Goal: Contribute content: Add original content to the website for others to see

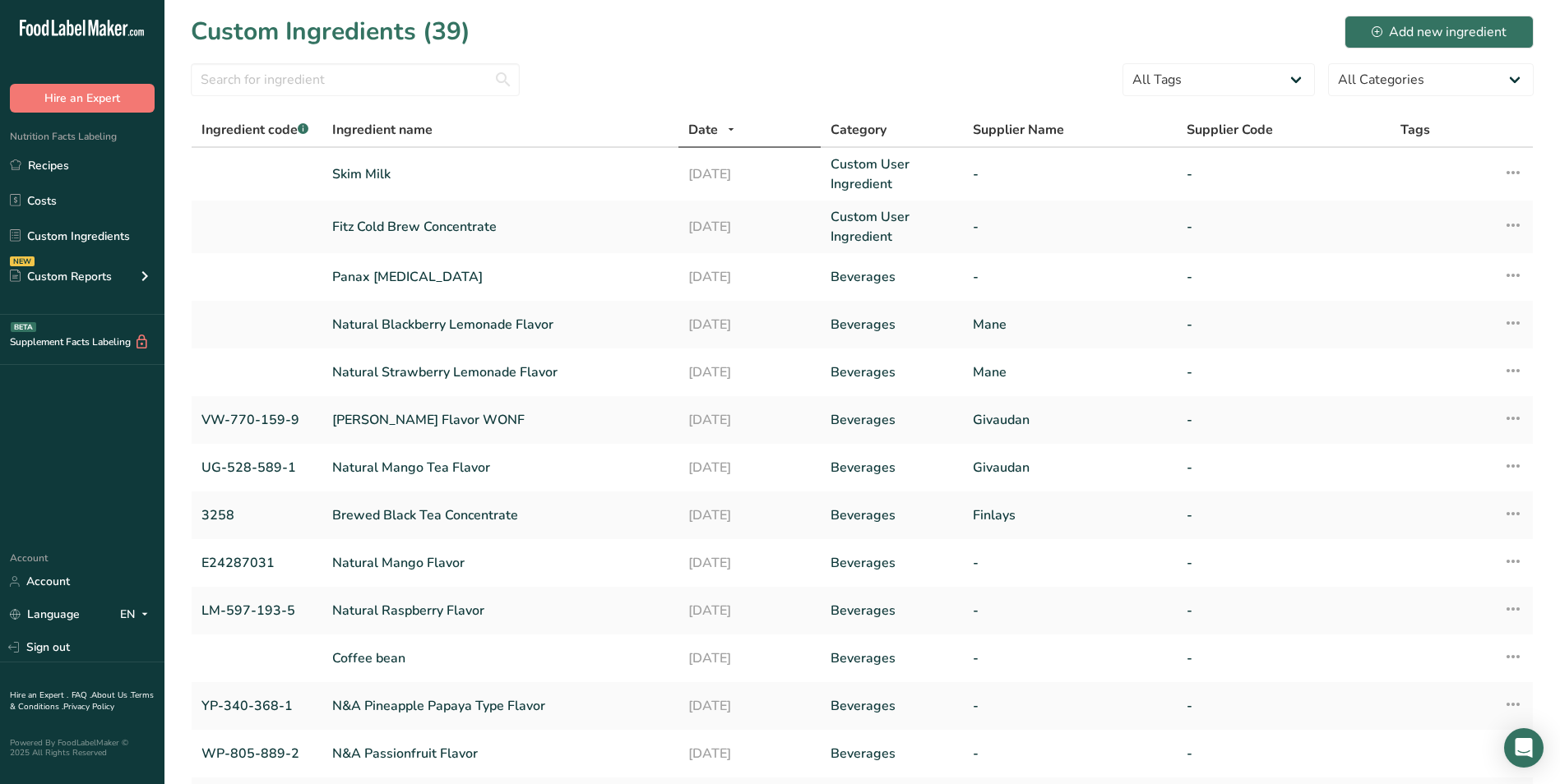
click at [794, 60] on section "Custom Ingredients (39) Add new ingredient All Tags Source of Antioxidants Preb…" at bounding box center [862, 476] width 1395 height 953
click at [508, 182] on link "Skim Milk" at bounding box center [500, 174] width 336 height 19
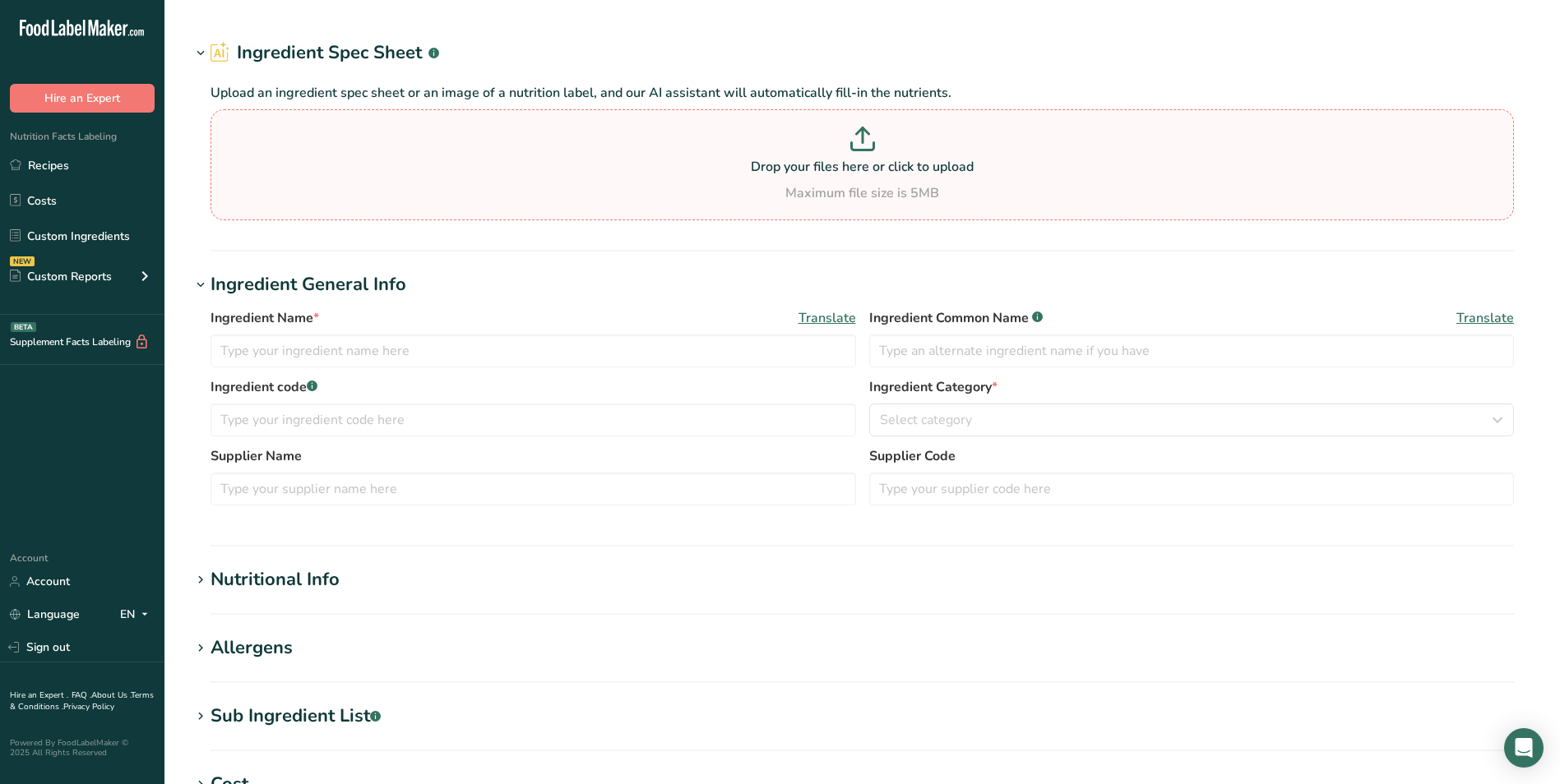
type input "Skim Milk"
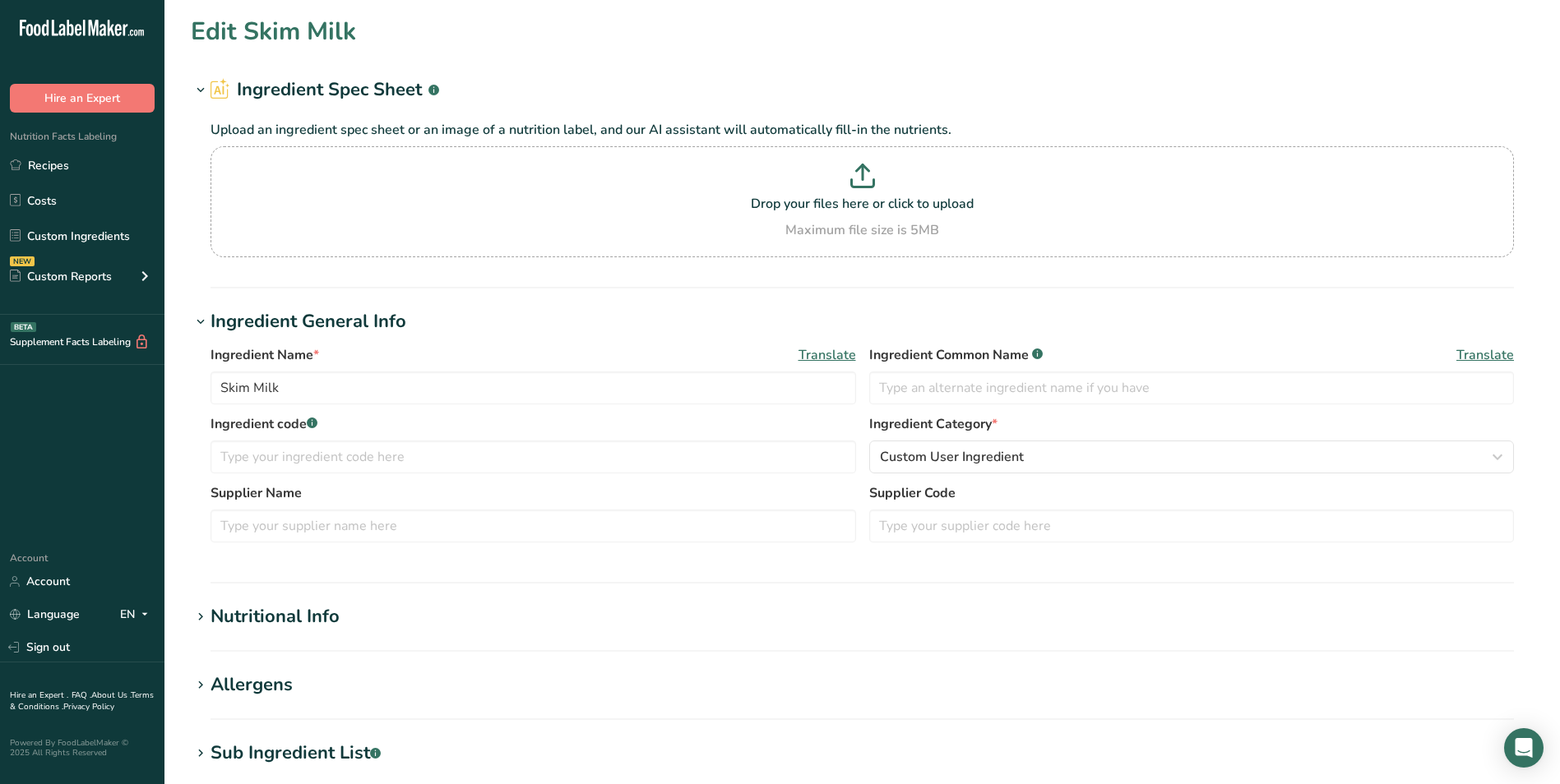
click at [302, 624] on div "Nutritional Info" at bounding box center [275, 616] width 129 height 27
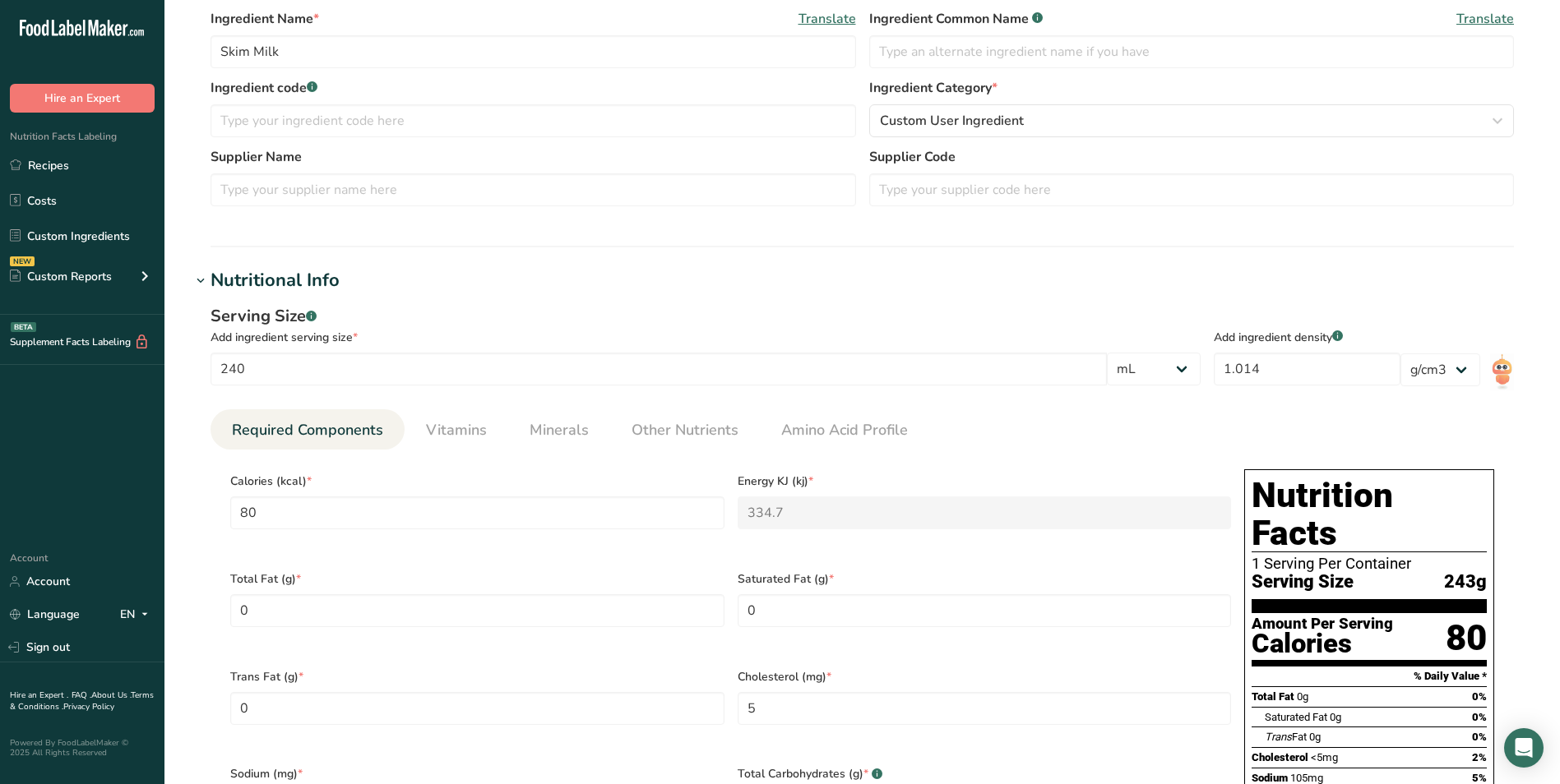
scroll to position [328, 0]
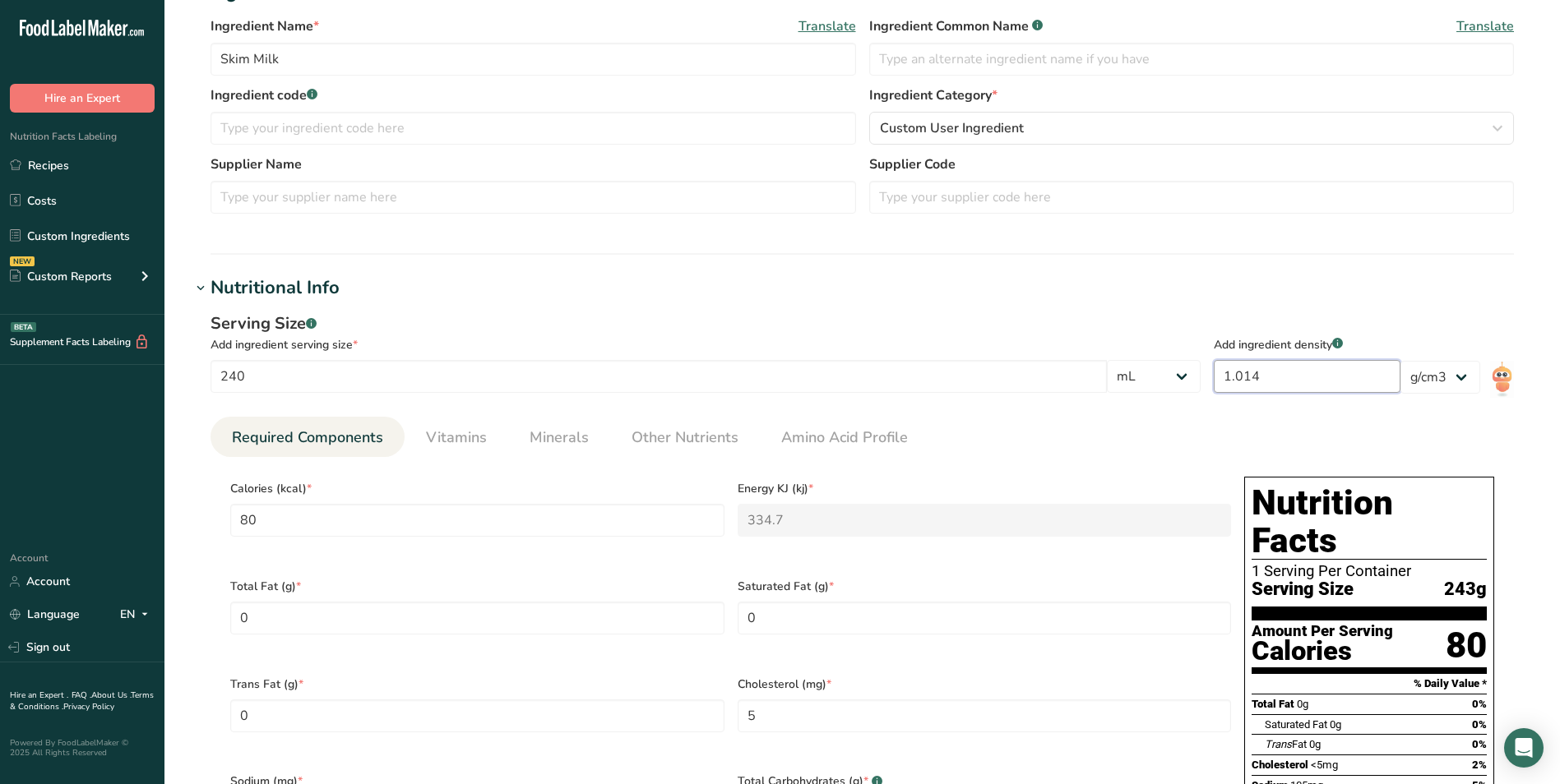
drag, startPoint x: 1315, startPoint y: 377, endPoint x: 1259, endPoint y: 373, distance: 56.1
click at [1217, 380] on section "Serving Size .a-a{fill:#347362;}.b-a{fill:#fff;} Add ingredient serving size * …" at bounding box center [861, 357] width 1304 height 92
click at [1242, 311] on div "Add ingredient density .a-a{fill:#347362;}.b-a{fill:#fff;} 1.014" at bounding box center [1308, 352] width 187 height 82
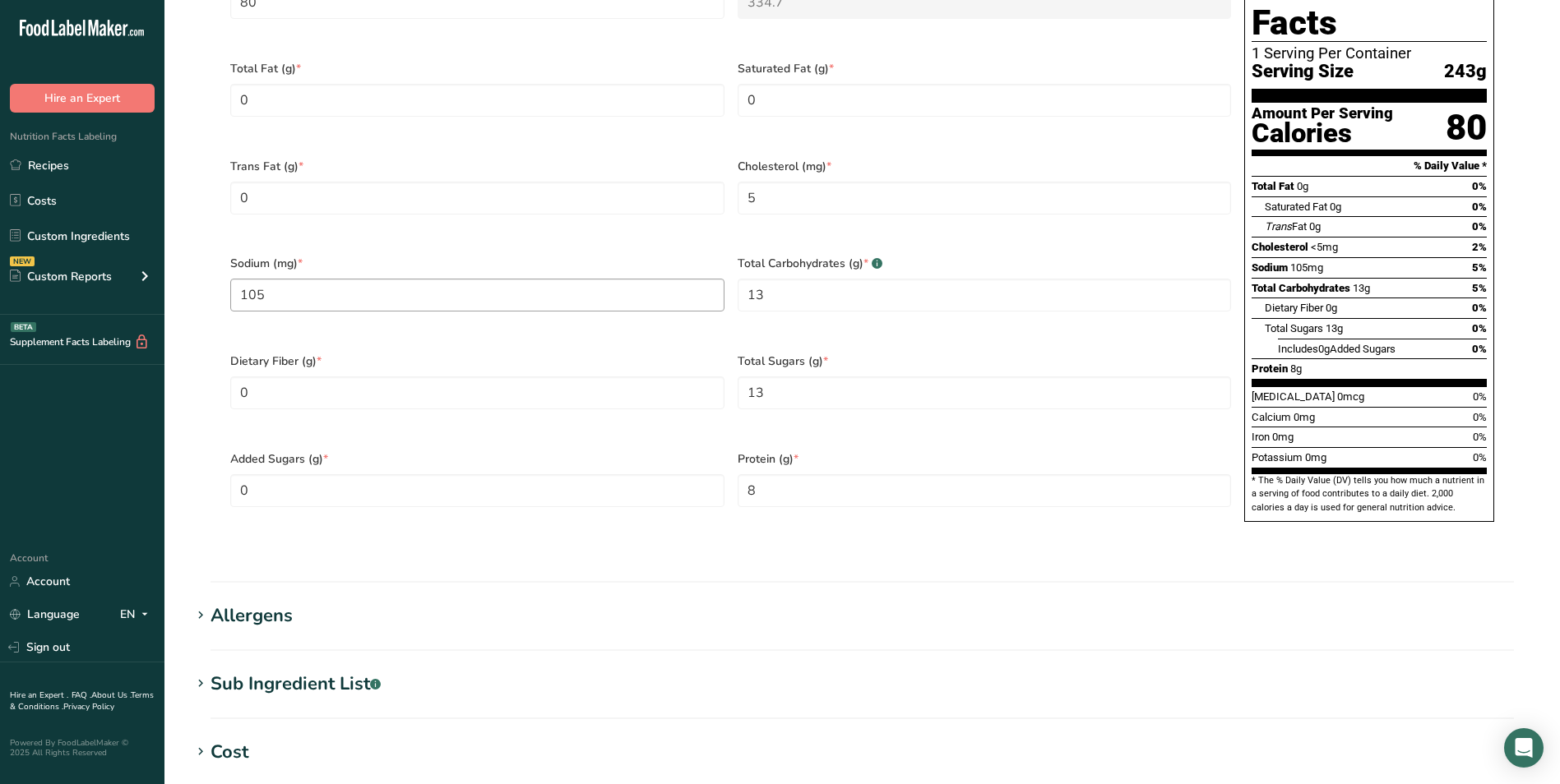
scroll to position [1068, 0]
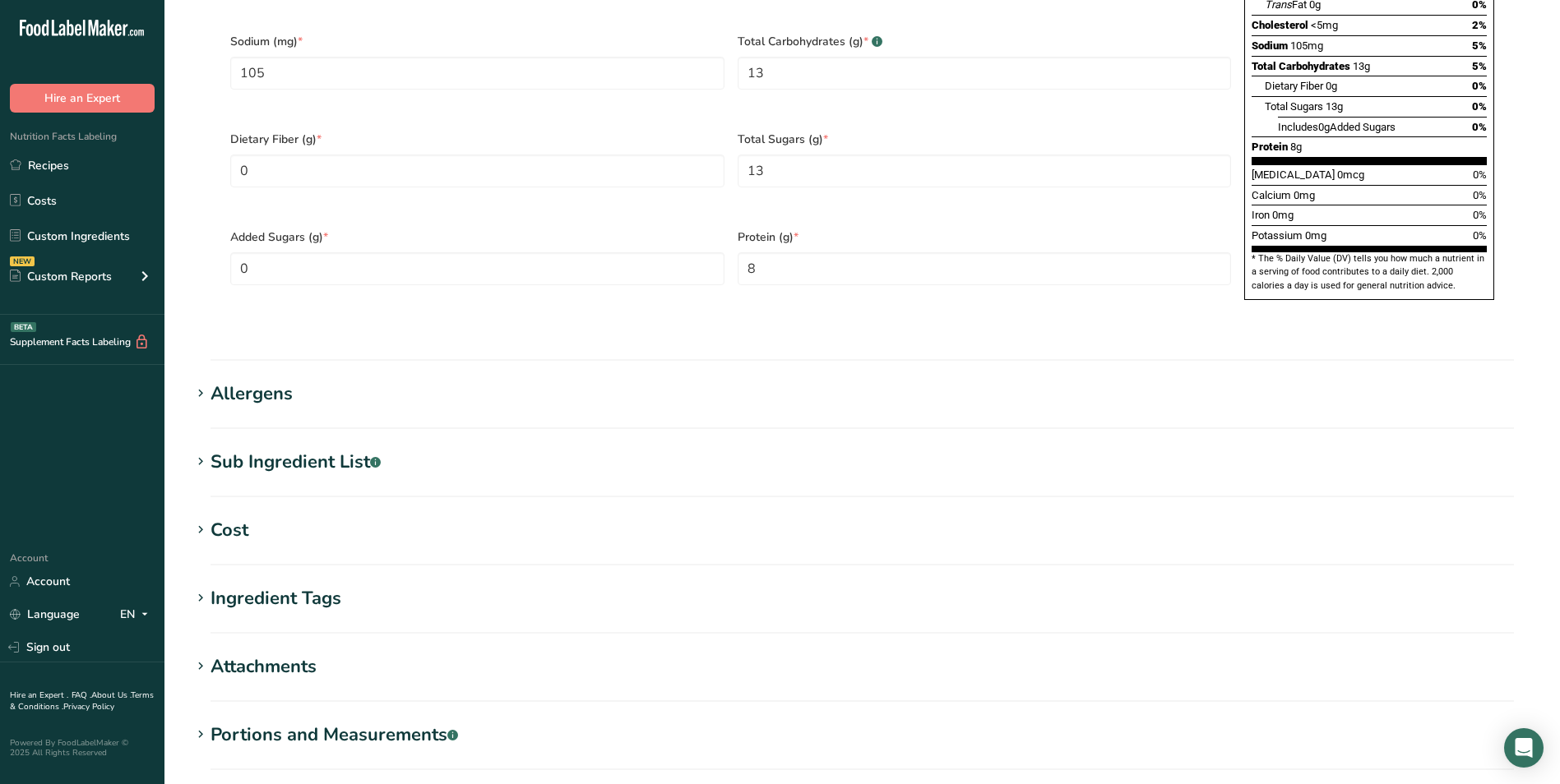
click at [350, 380] on h1 "Allergens" at bounding box center [862, 394] width 1343 height 27
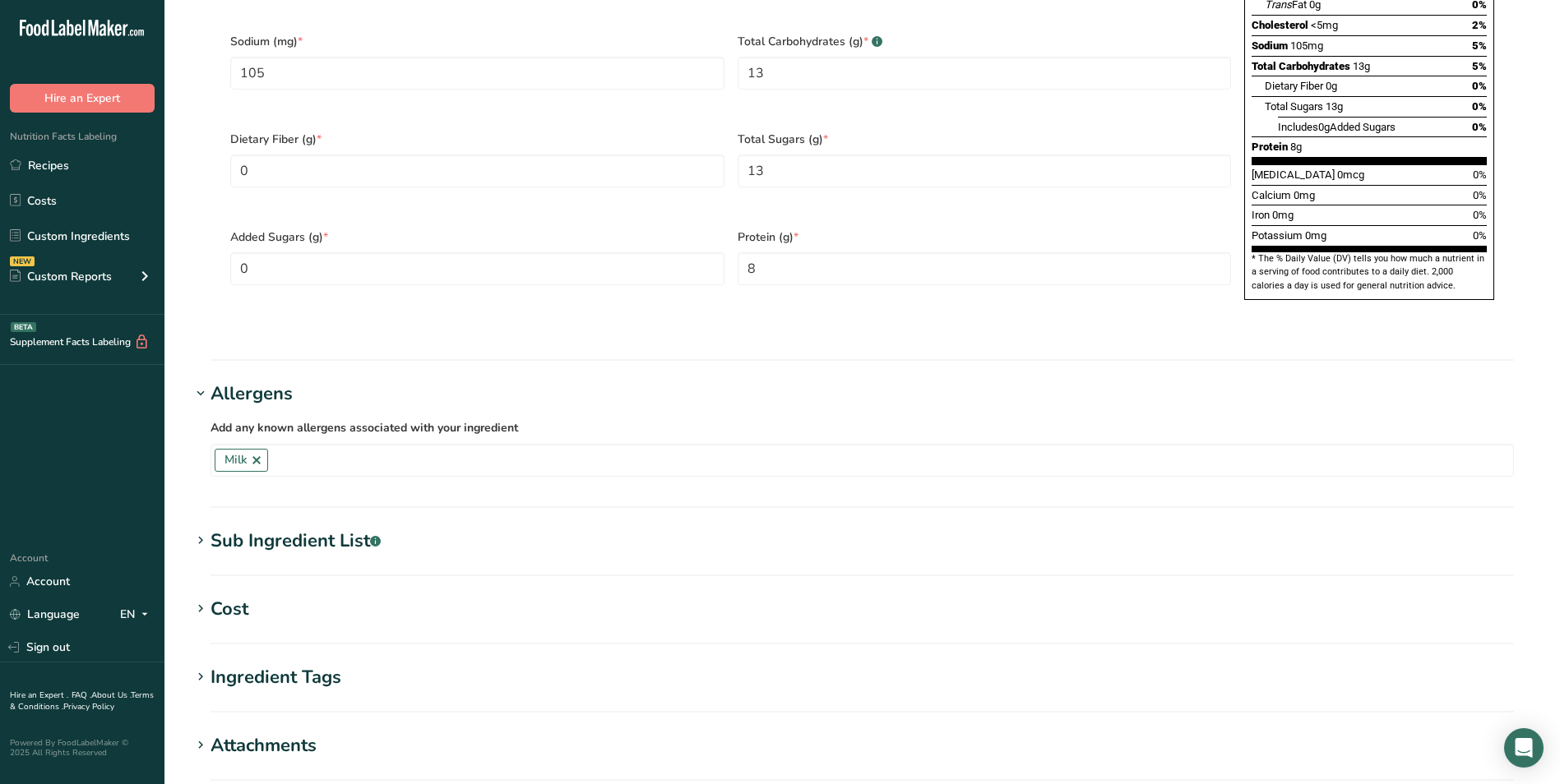
click at [349, 380] on h1 "Allergens" at bounding box center [862, 394] width 1343 height 27
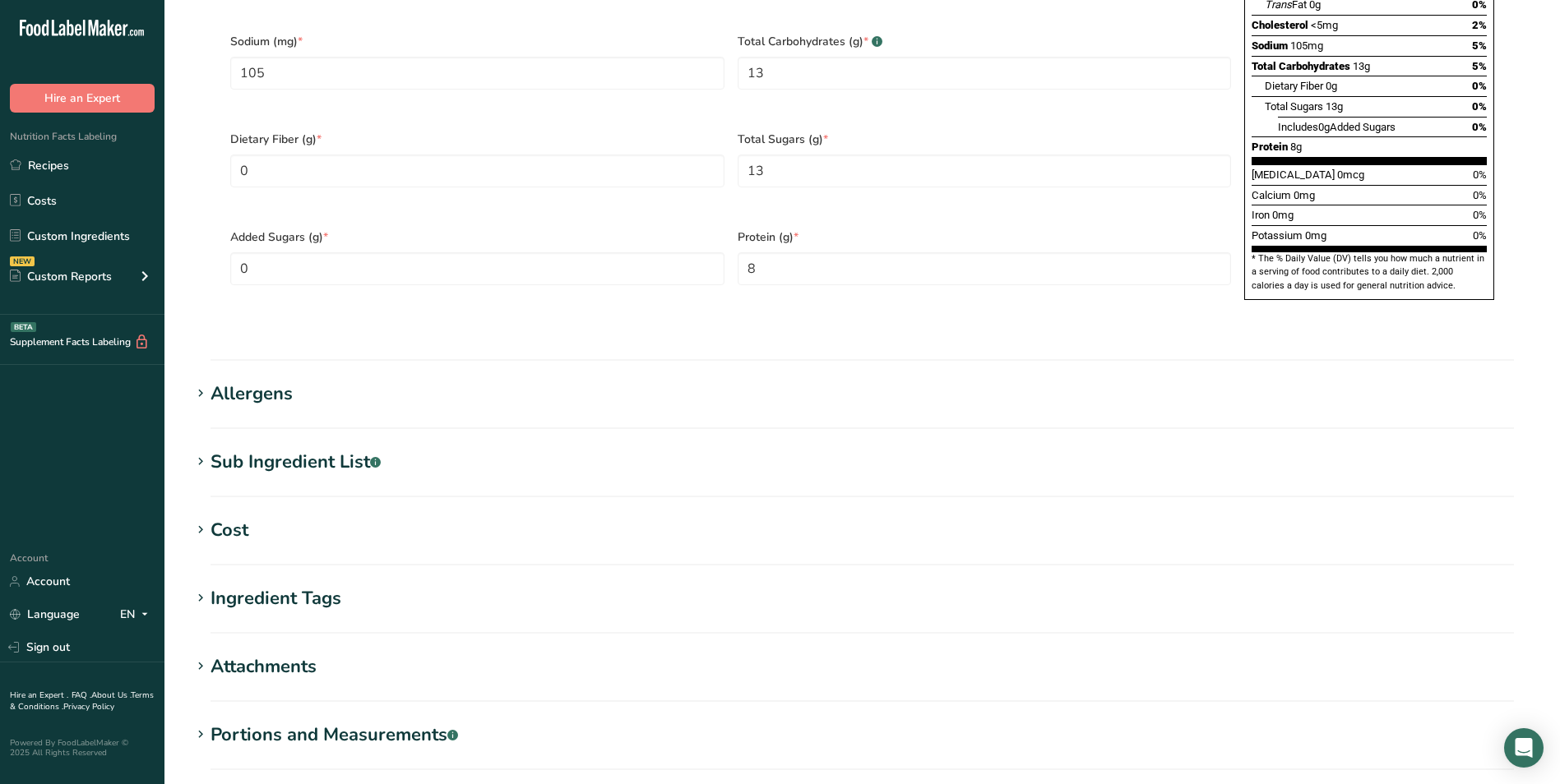
click at [366, 449] on div "Sub Ingredient List .a-a{fill:#347362;}.b-a{fill:#fff;}" at bounding box center [295, 462] width 171 height 27
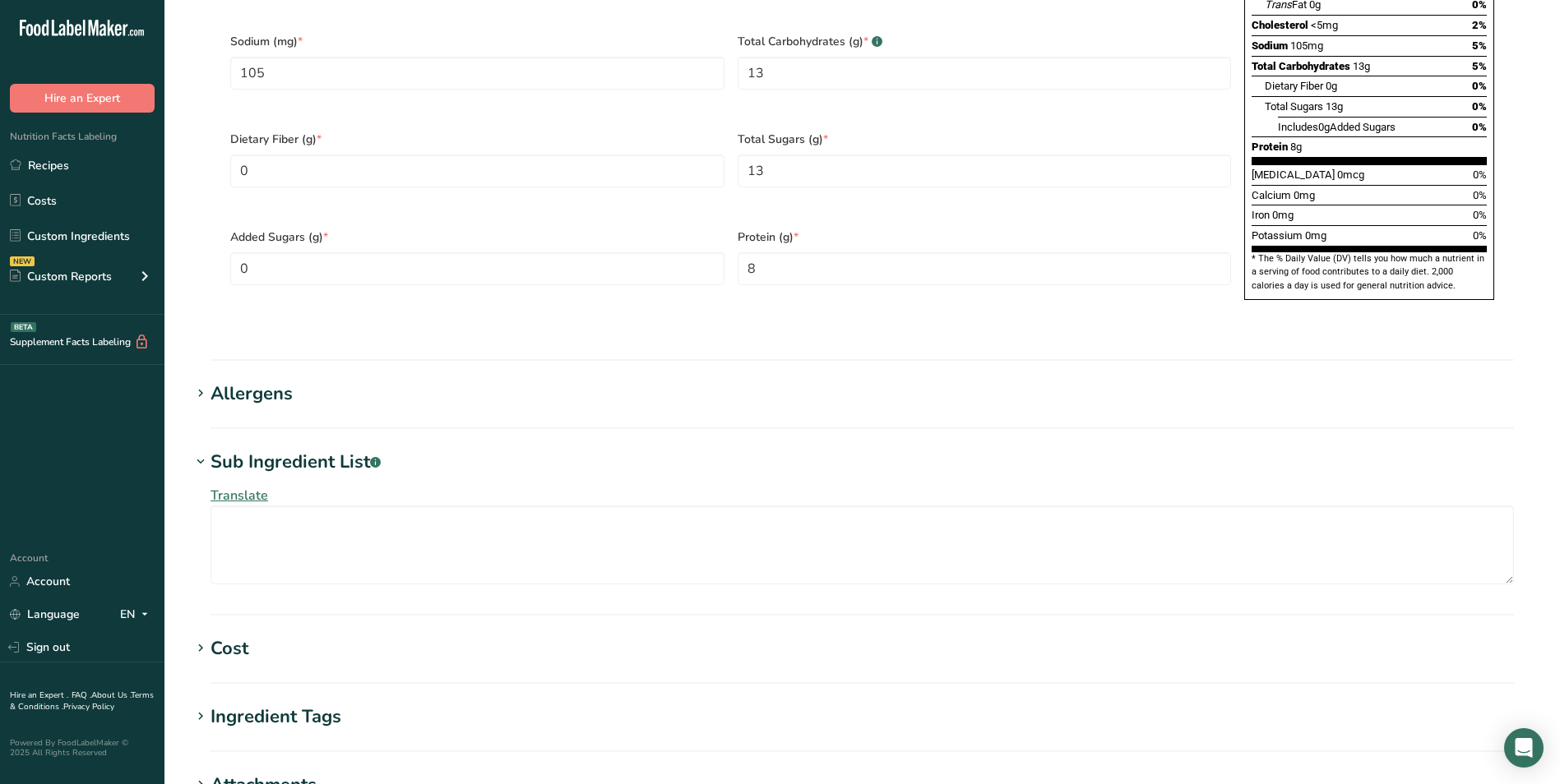
click at [366, 449] on div "Sub Ingredient List .a-a{fill:#347362;}.b-a{fill:#fff;}" at bounding box center [295, 462] width 171 height 27
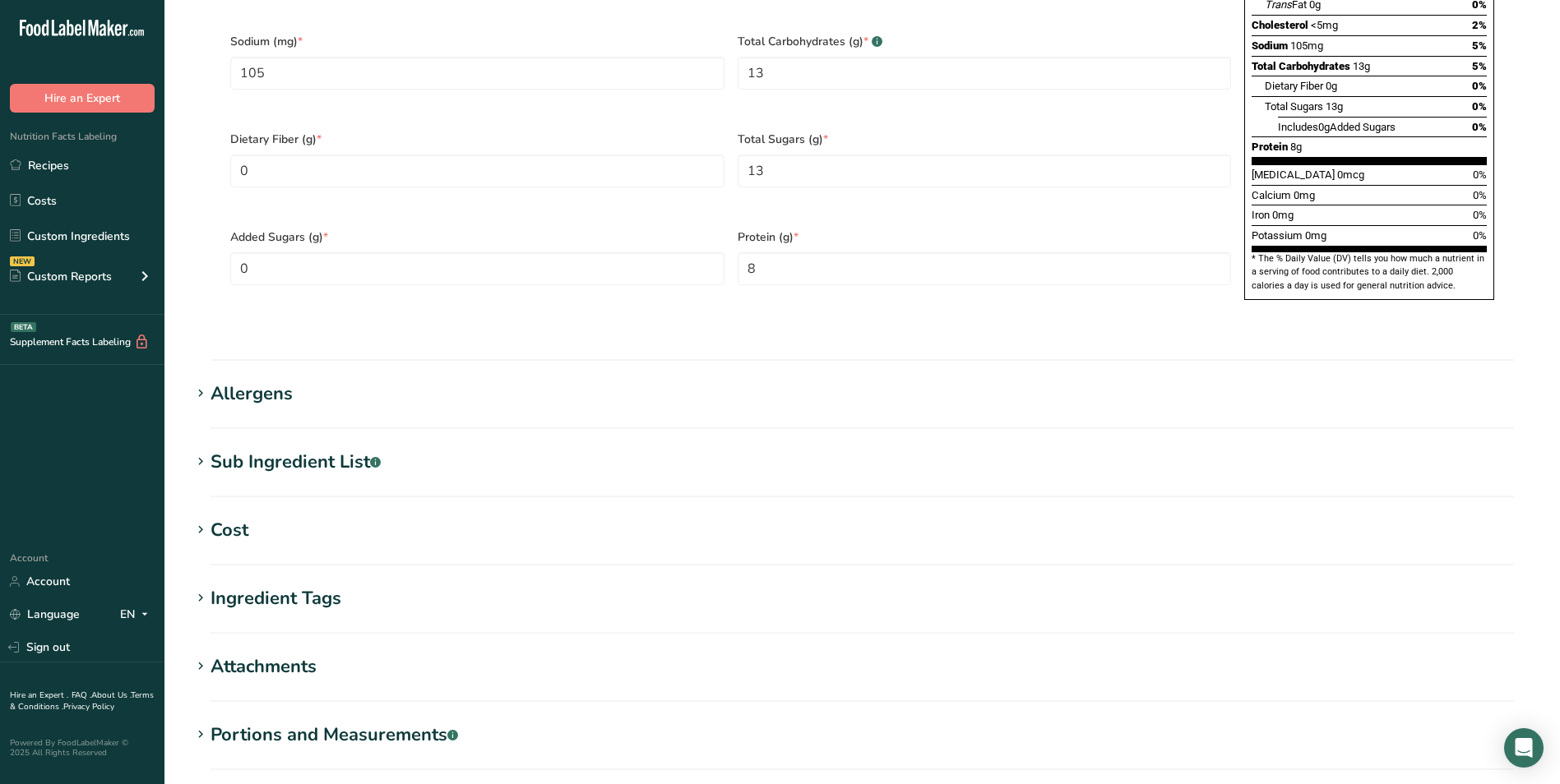
click at [341, 517] on h1 "Cost" at bounding box center [862, 531] width 1343 height 27
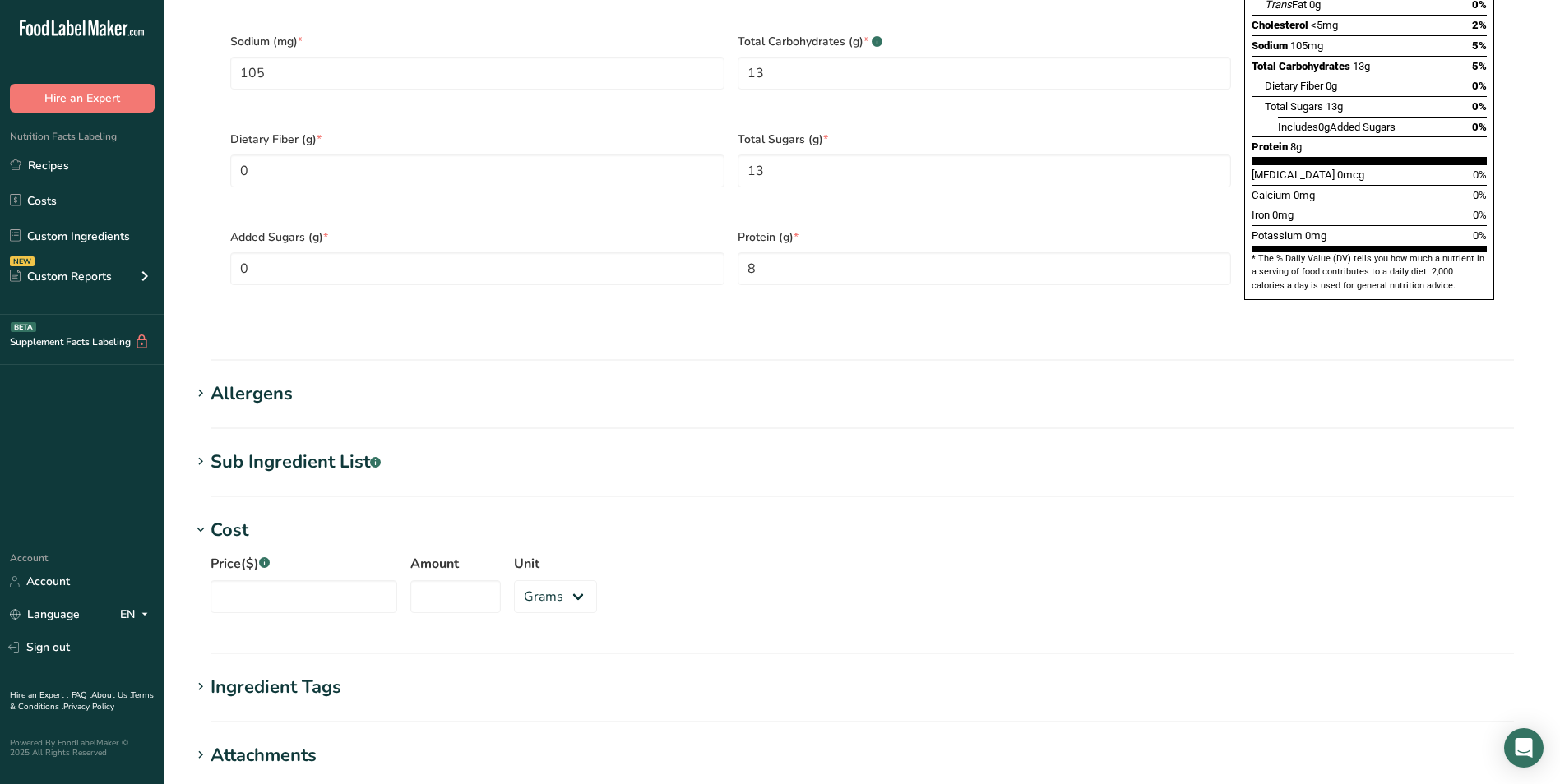
click at [341, 517] on h1 "Cost" at bounding box center [862, 531] width 1343 height 27
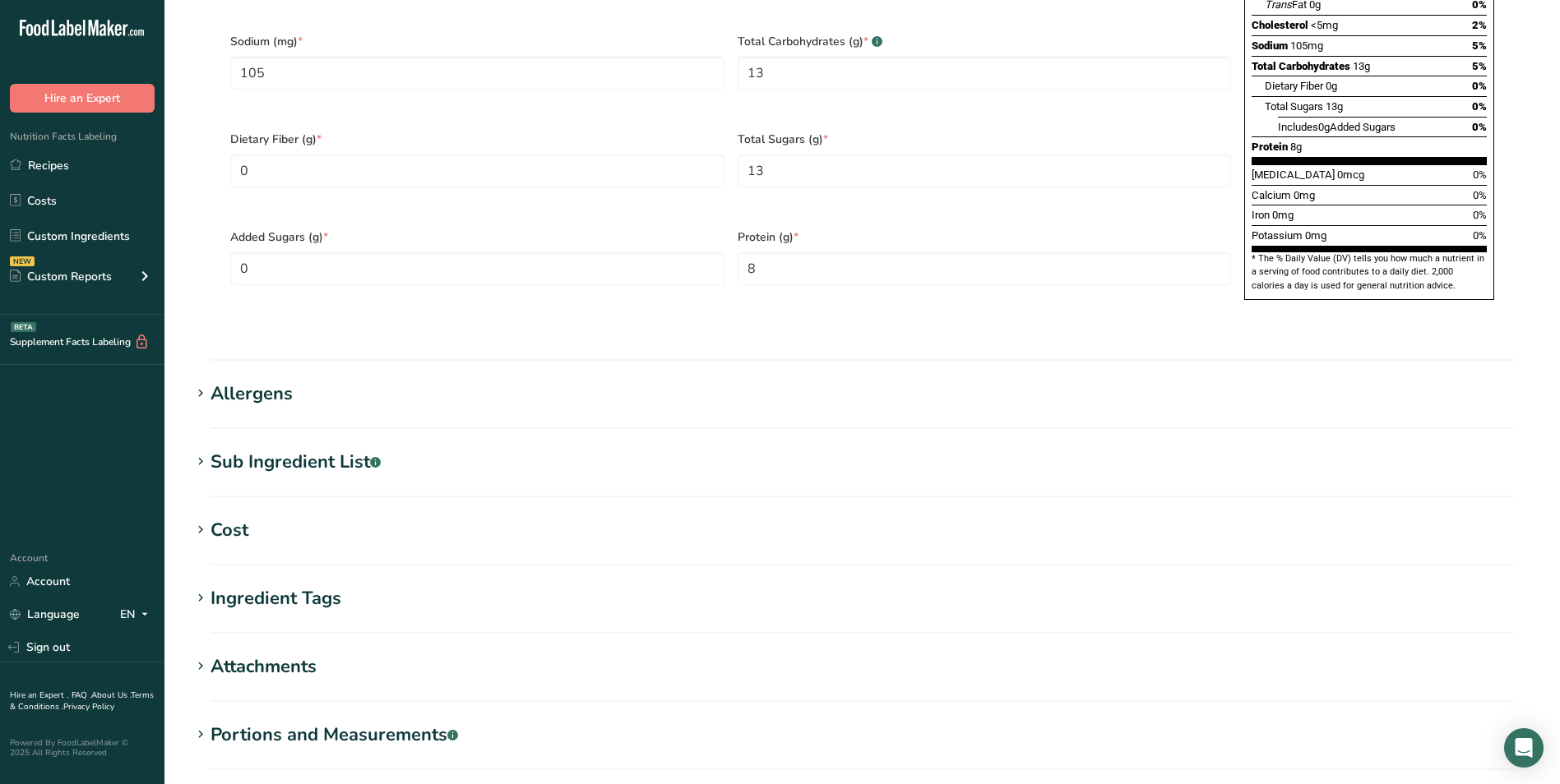
click at [329, 586] on div "Ingredient Tags" at bounding box center [276, 599] width 131 height 27
click at [283, 653] on div "Attachments" at bounding box center [263, 666] width 106 height 27
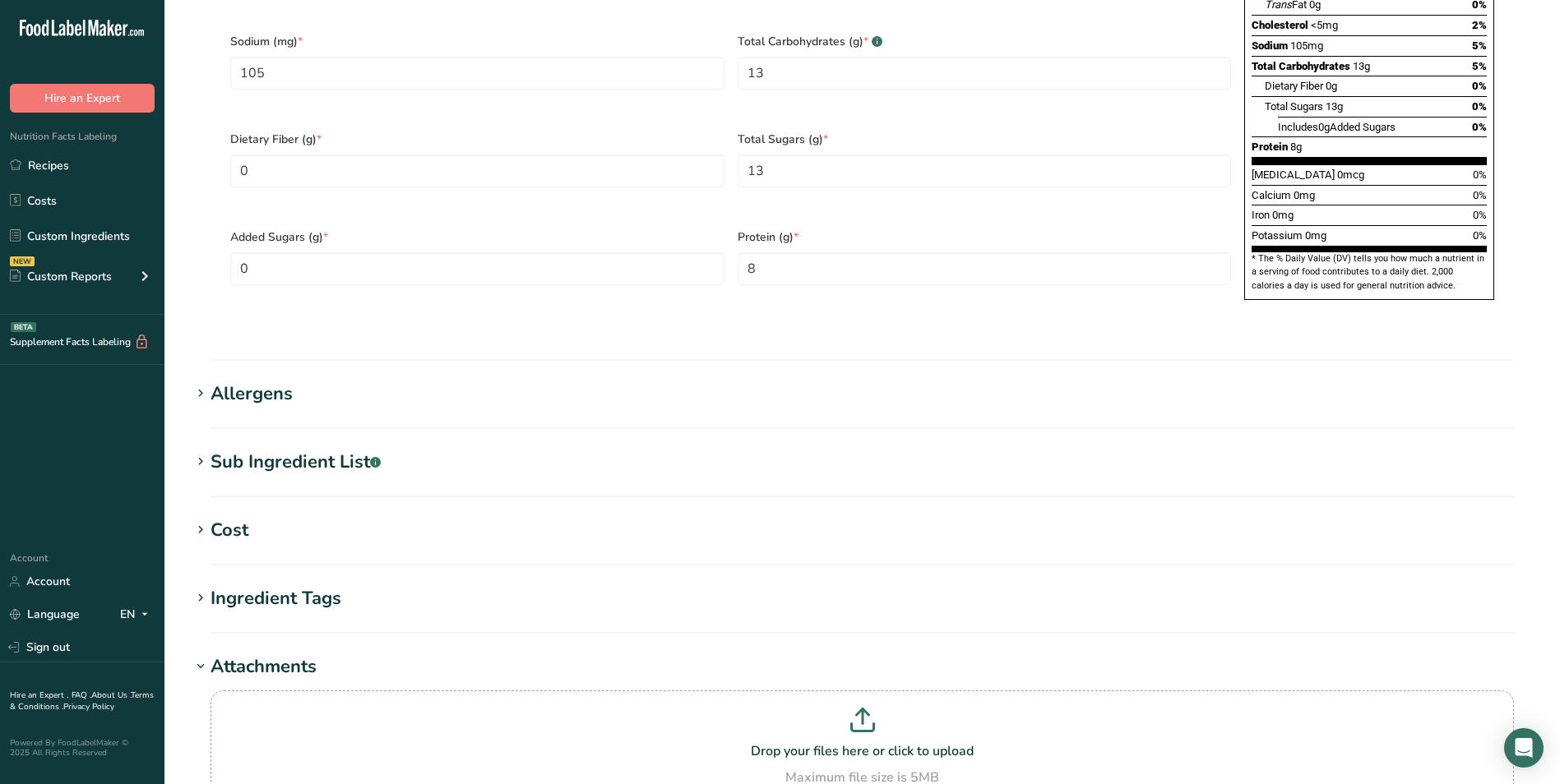
click at [283, 653] on div "Attachments" at bounding box center [263, 666] width 106 height 27
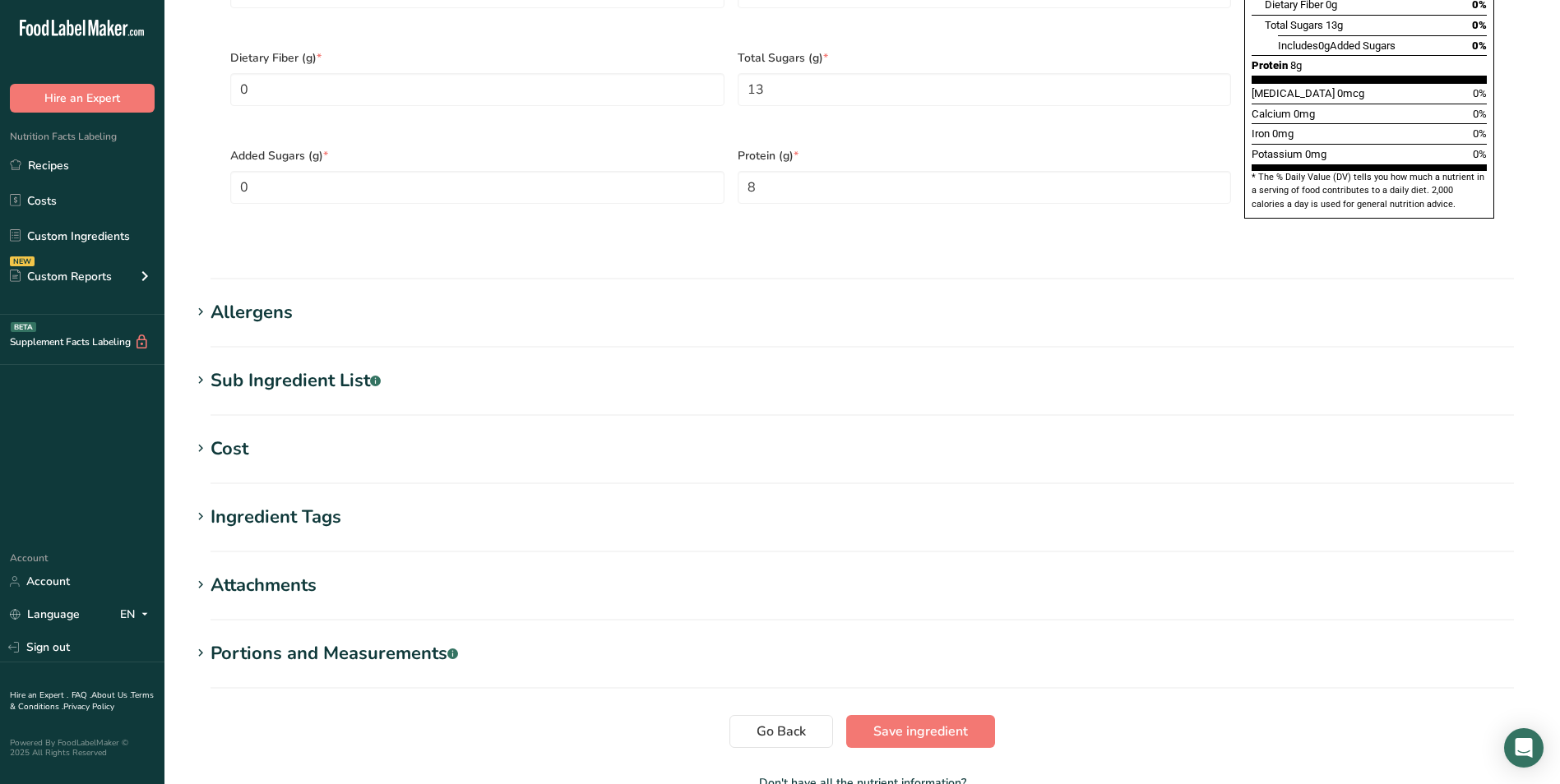
scroll to position [1215, 0]
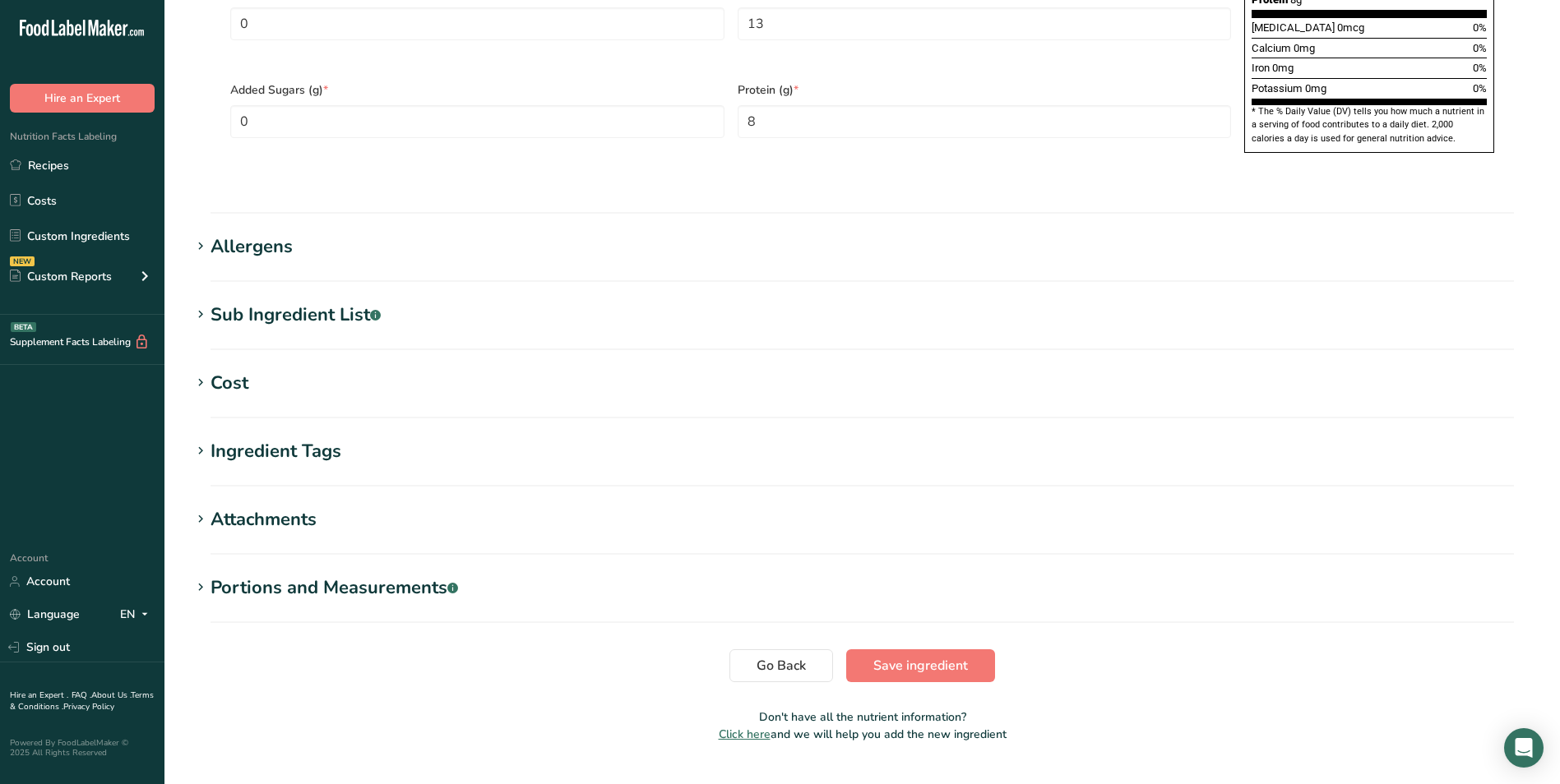
click at [368, 575] on div "Portions and Measurements .a-a{fill:#347362;}.b-a{fill:#fff;}" at bounding box center [333, 588] width 248 height 27
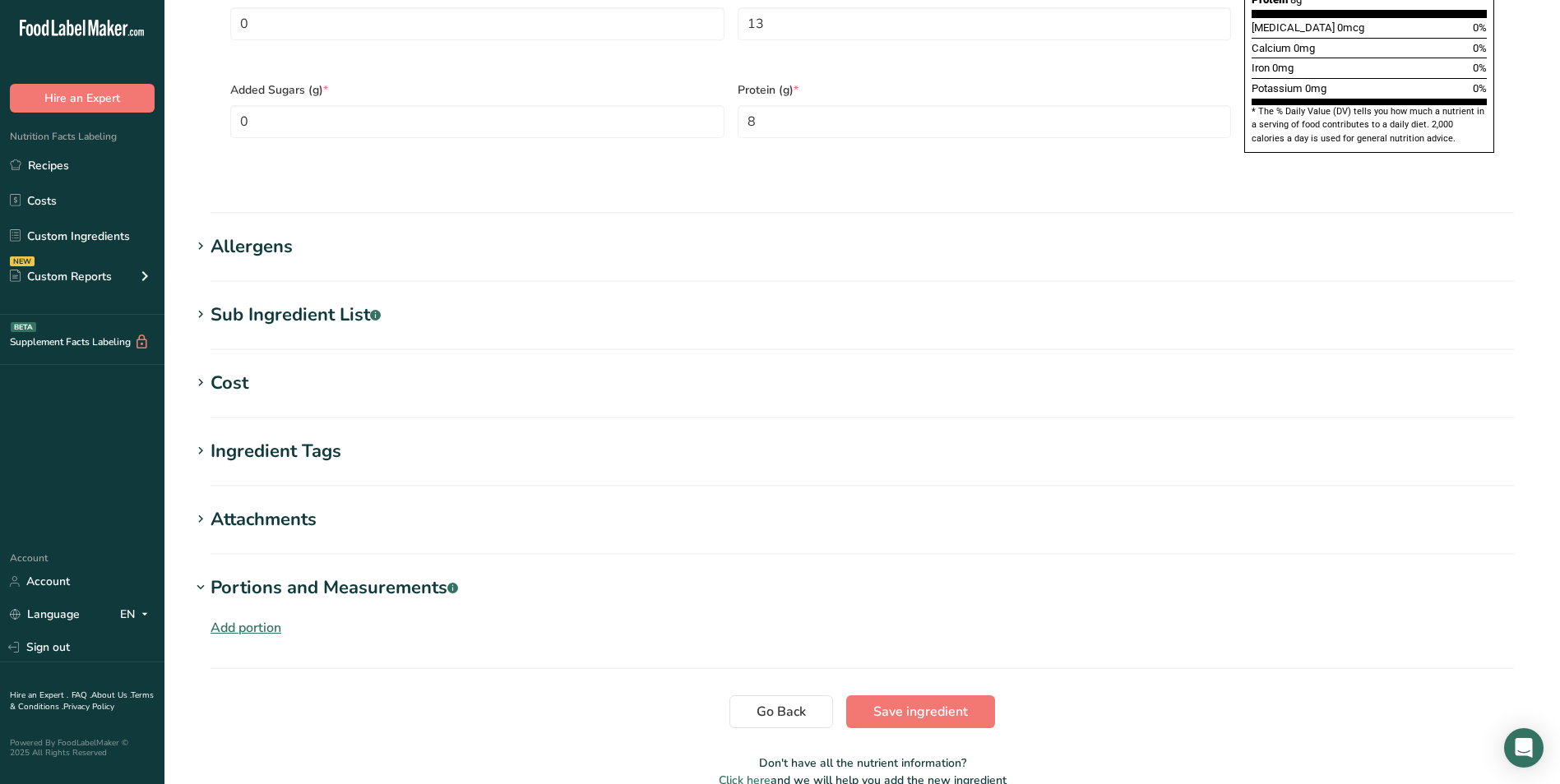
click at [368, 575] on div "Portions and Measurements .a-a{fill:#347362;}.b-a{fill:#fff;}" at bounding box center [333, 588] width 248 height 27
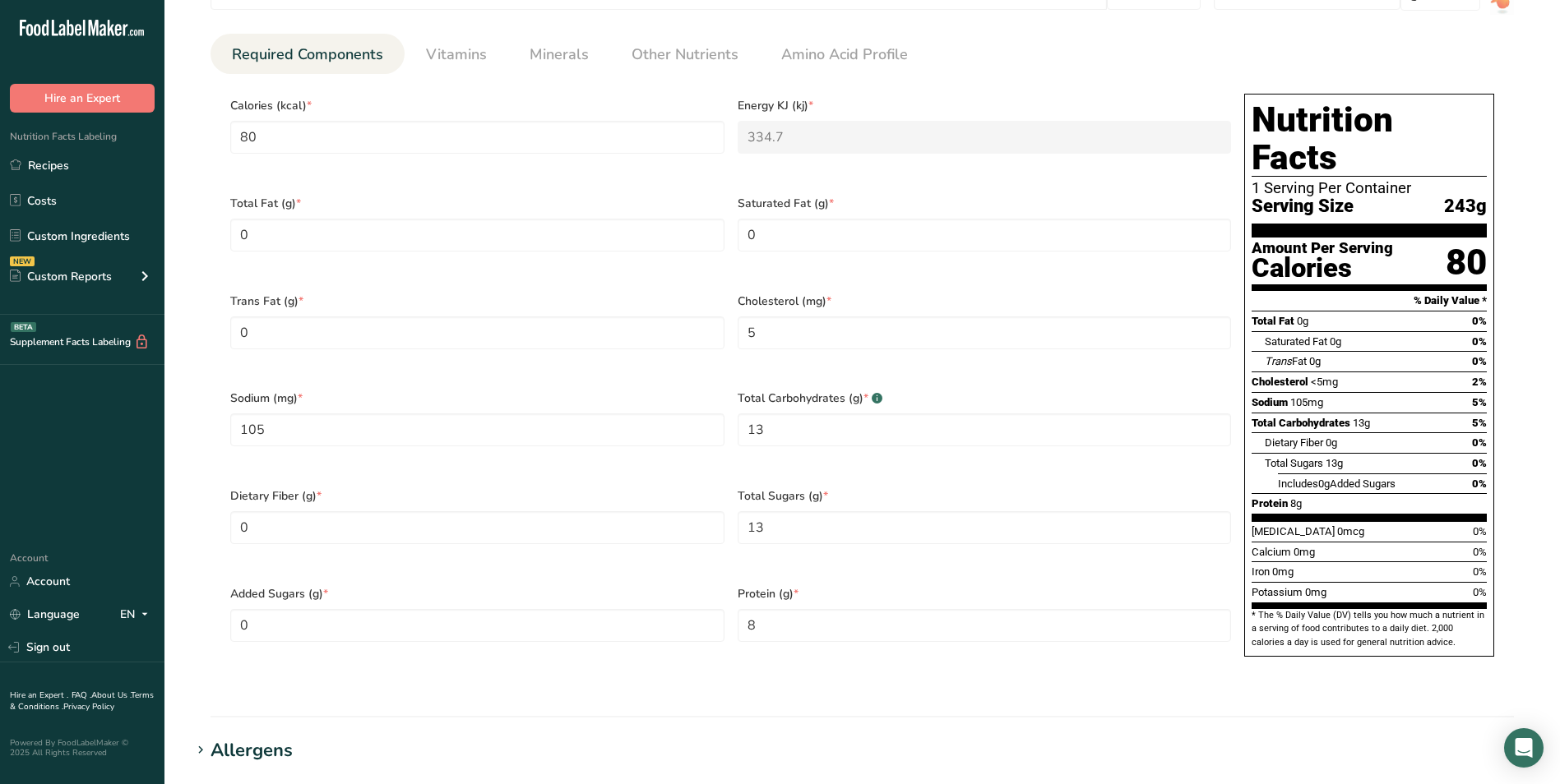
scroll to position [740, 0]
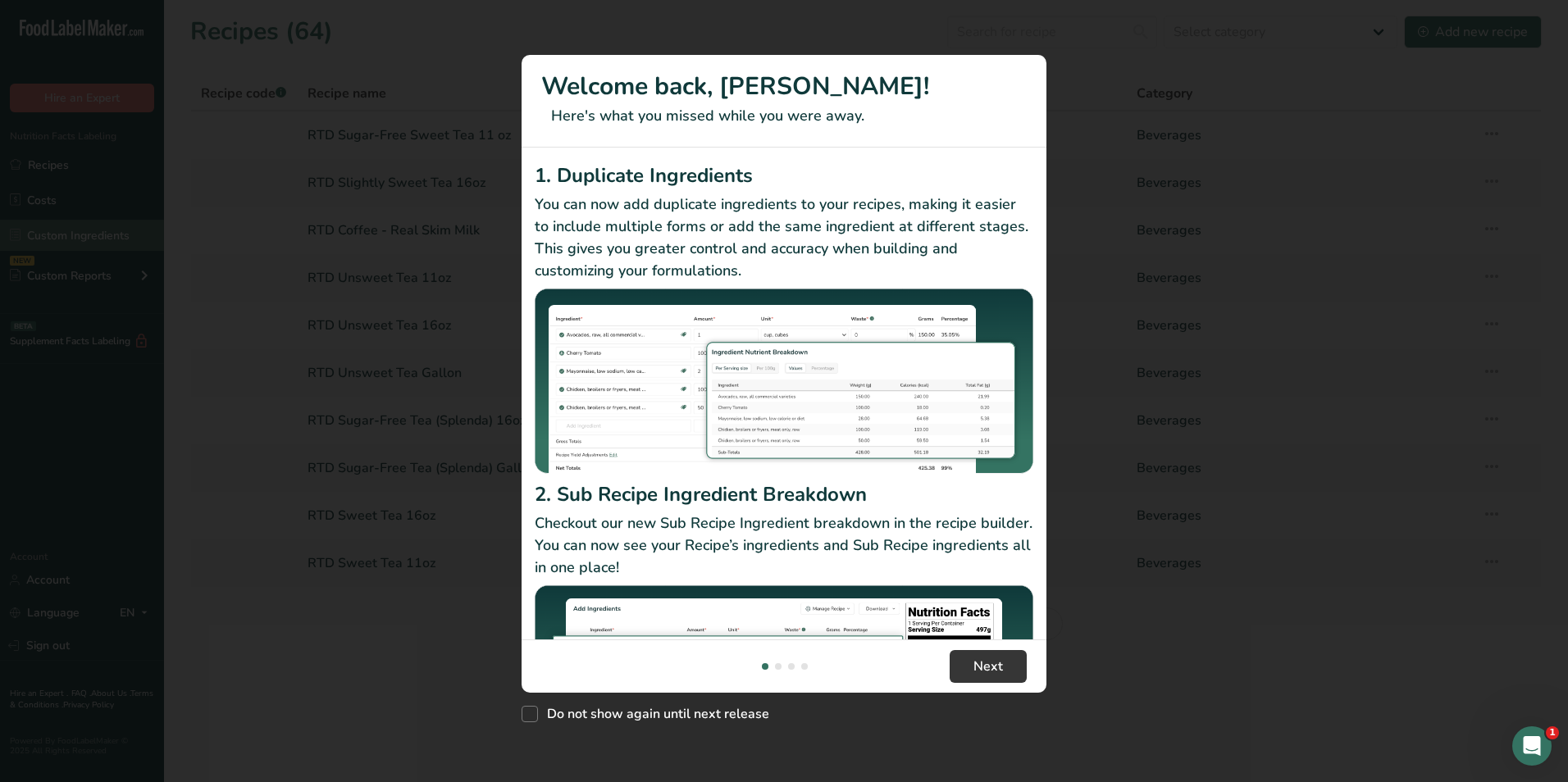
click at [63, 238] on div "New Features" at bounding box center [784, 391] width 1568 height 782
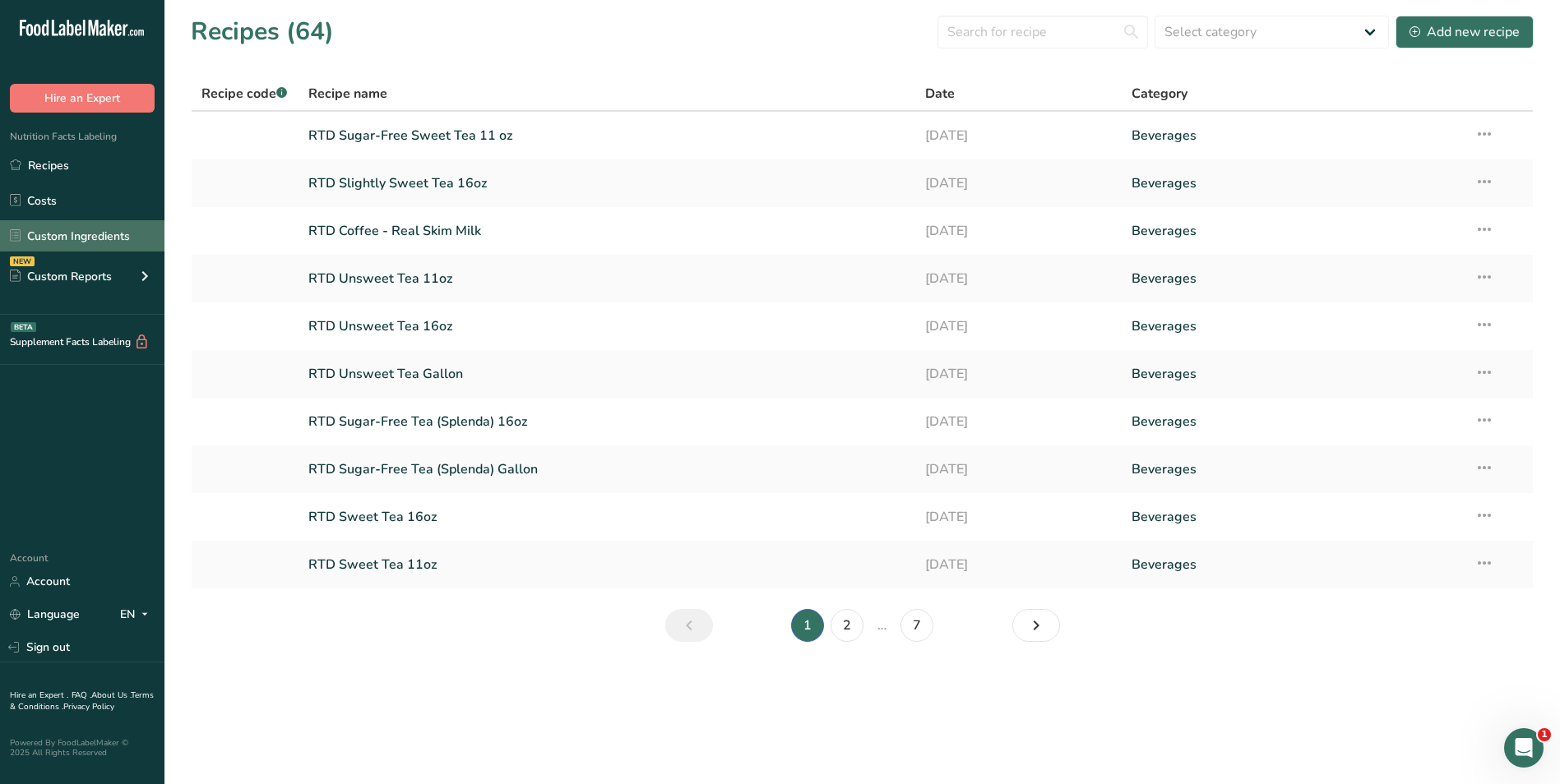
click at [101, 238] on link "Custom Ingredients" at bounding box center [82, 236] width 165 height 31
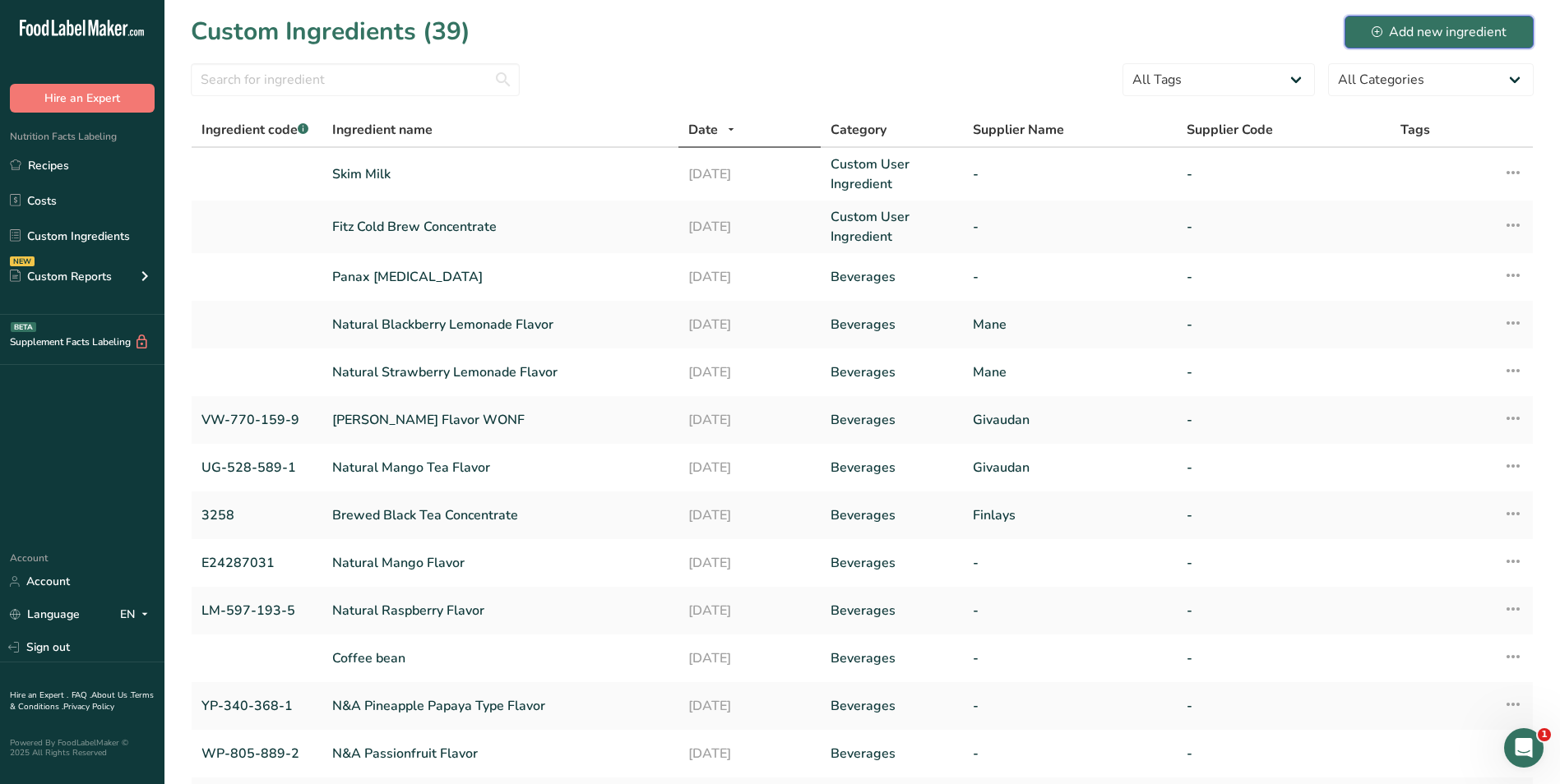
click at [1505, 31] on div "Add new ingredient" at bounding box center [1439, 32] width 135 height 19
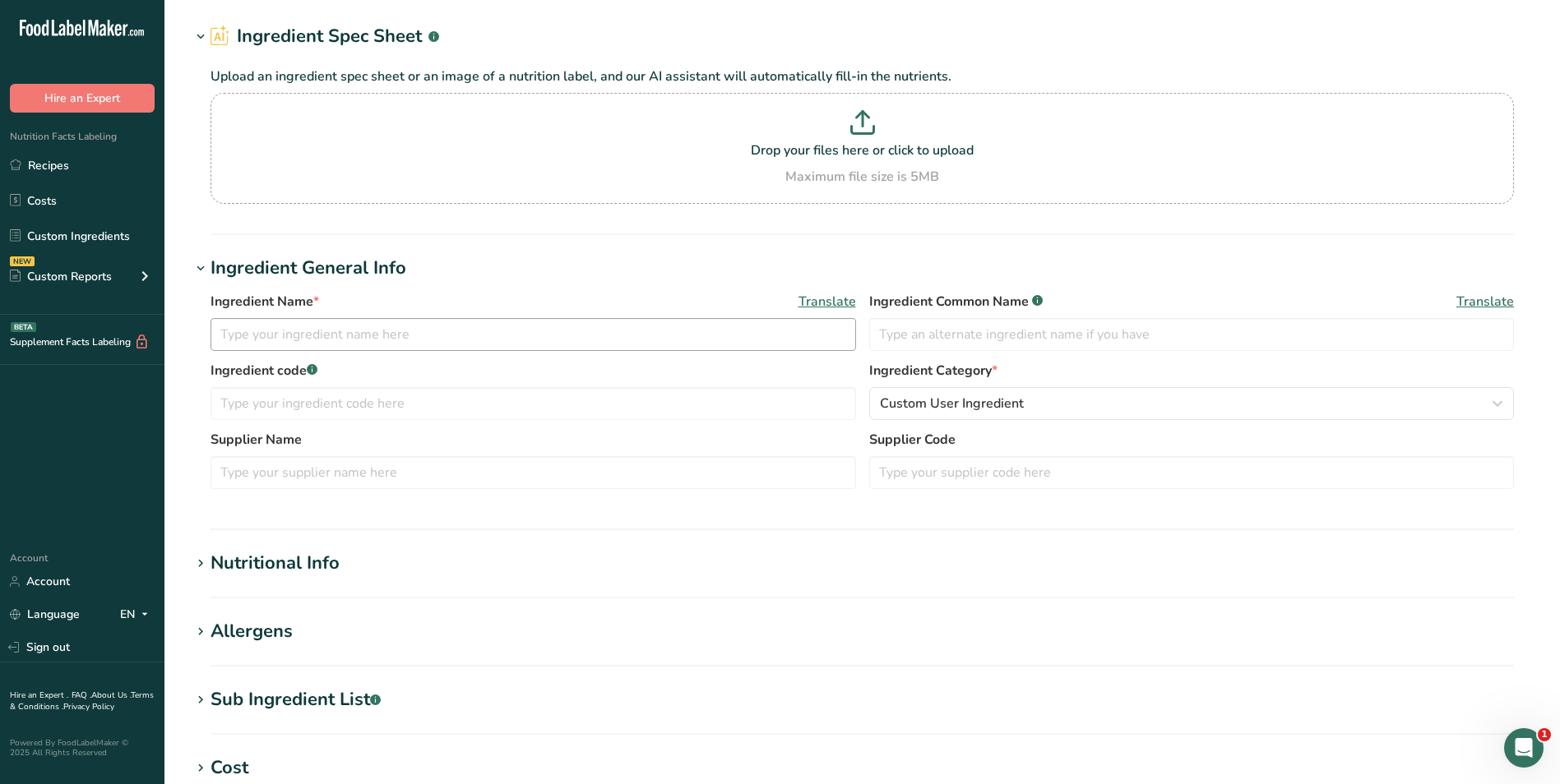
scroll to position [82, 0]
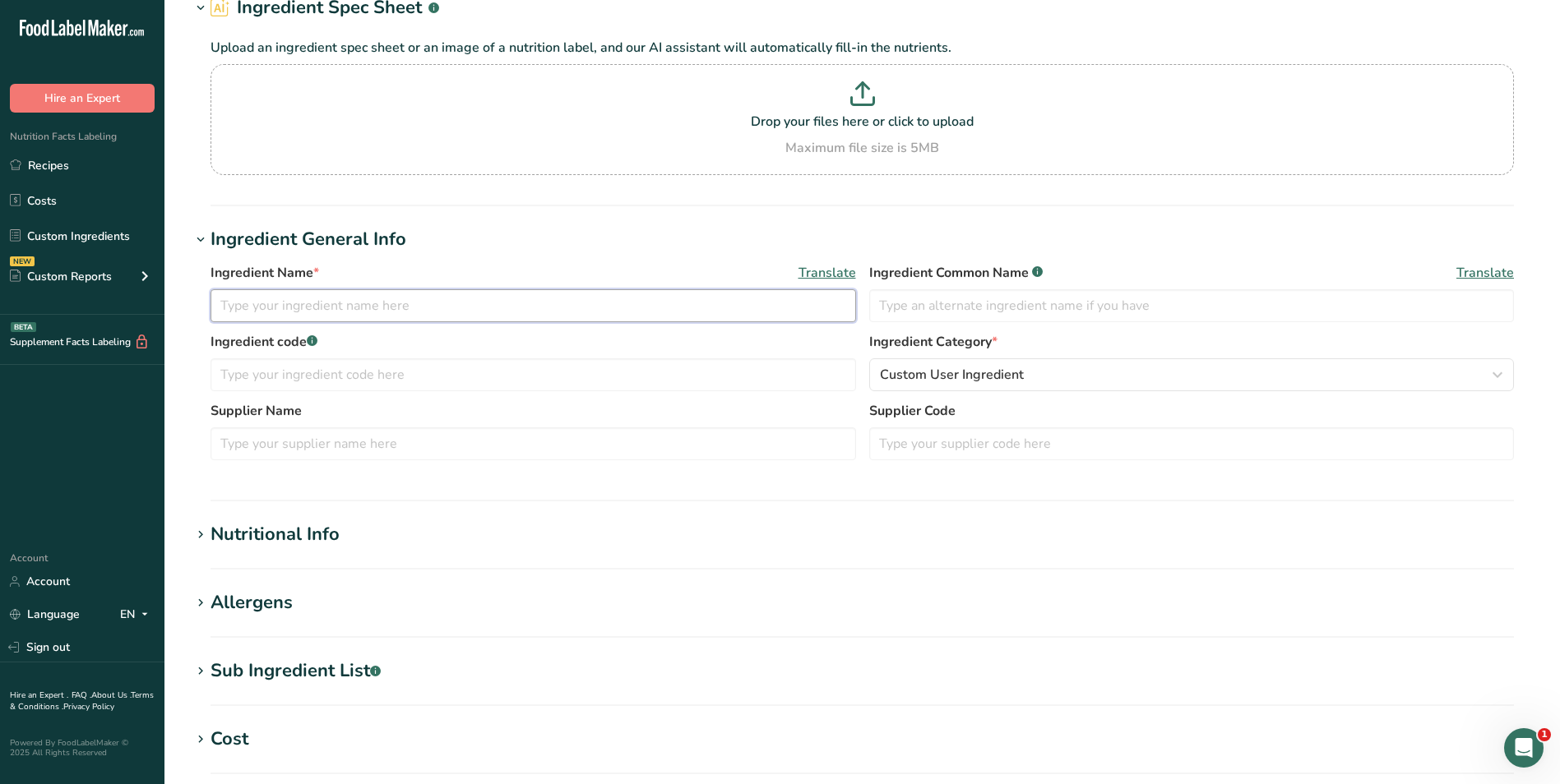
click at [449, 312] on input "text" at bounding box center [533, 305] width 646 height 33
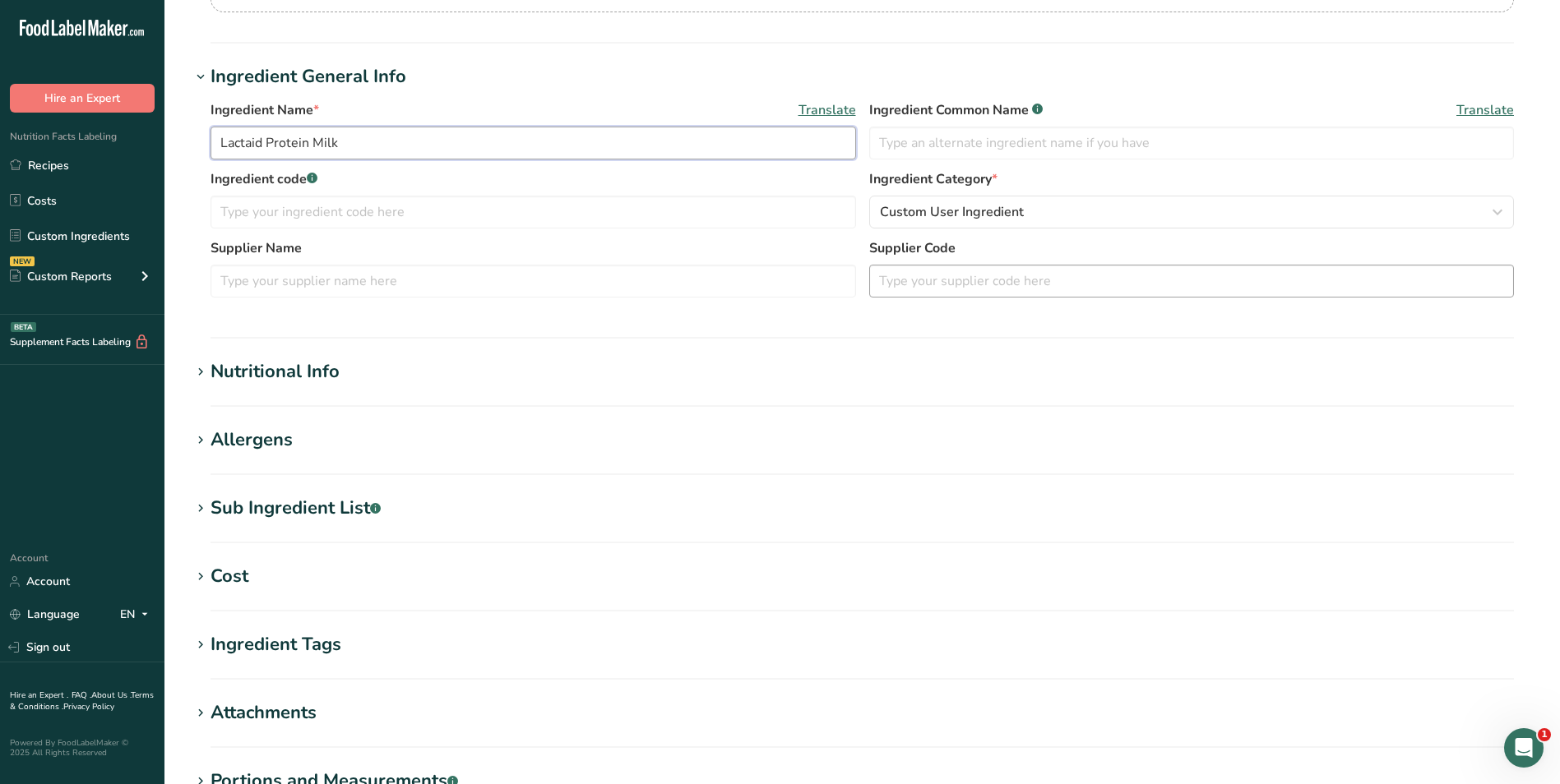
scroll to position [247, 0]
type input "Lactaid Protein Milk"
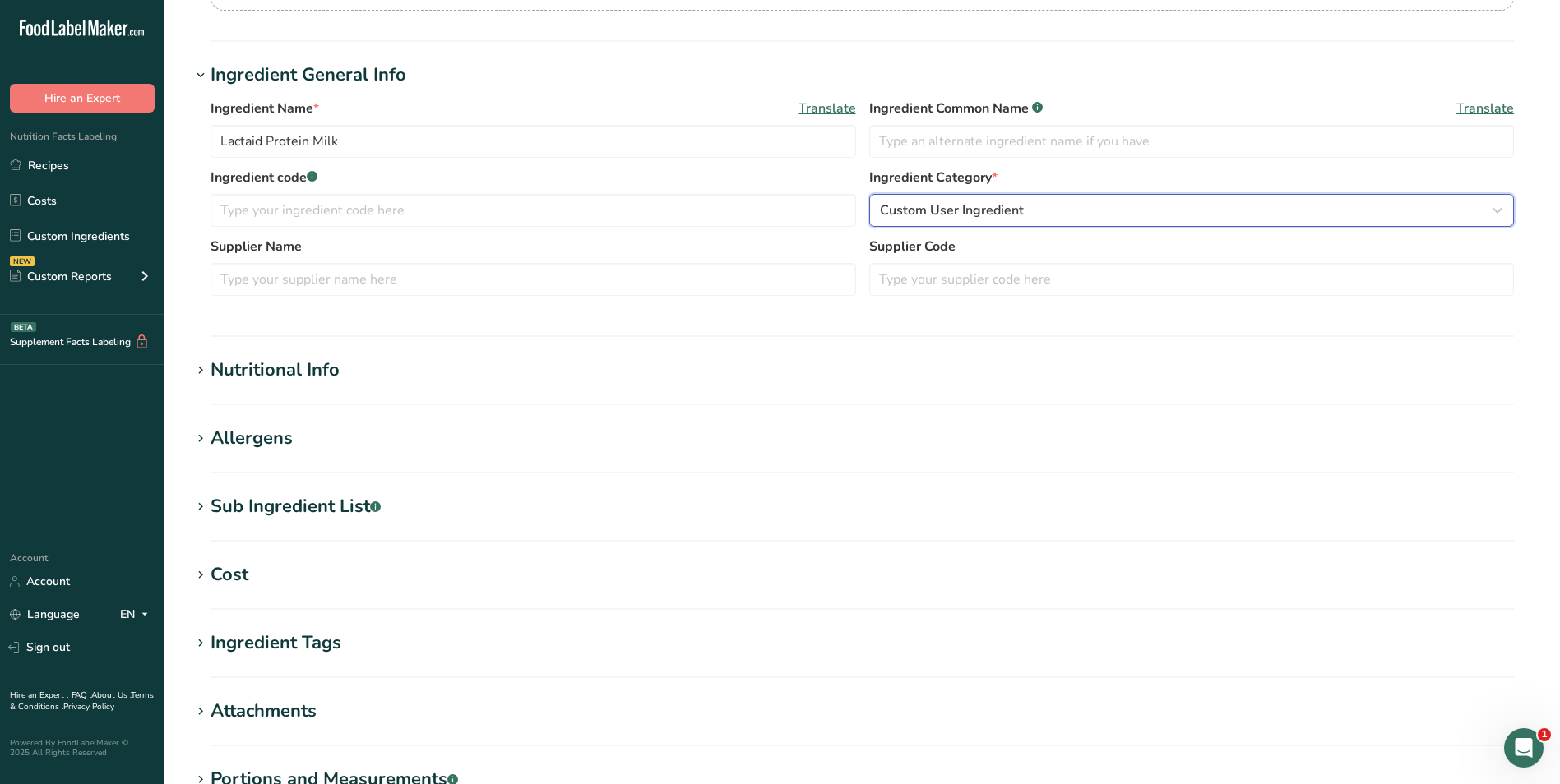
click at [1059, 206] on div "Custom User Ingredient" at bounding box center [1186, 210] width 614 height 19
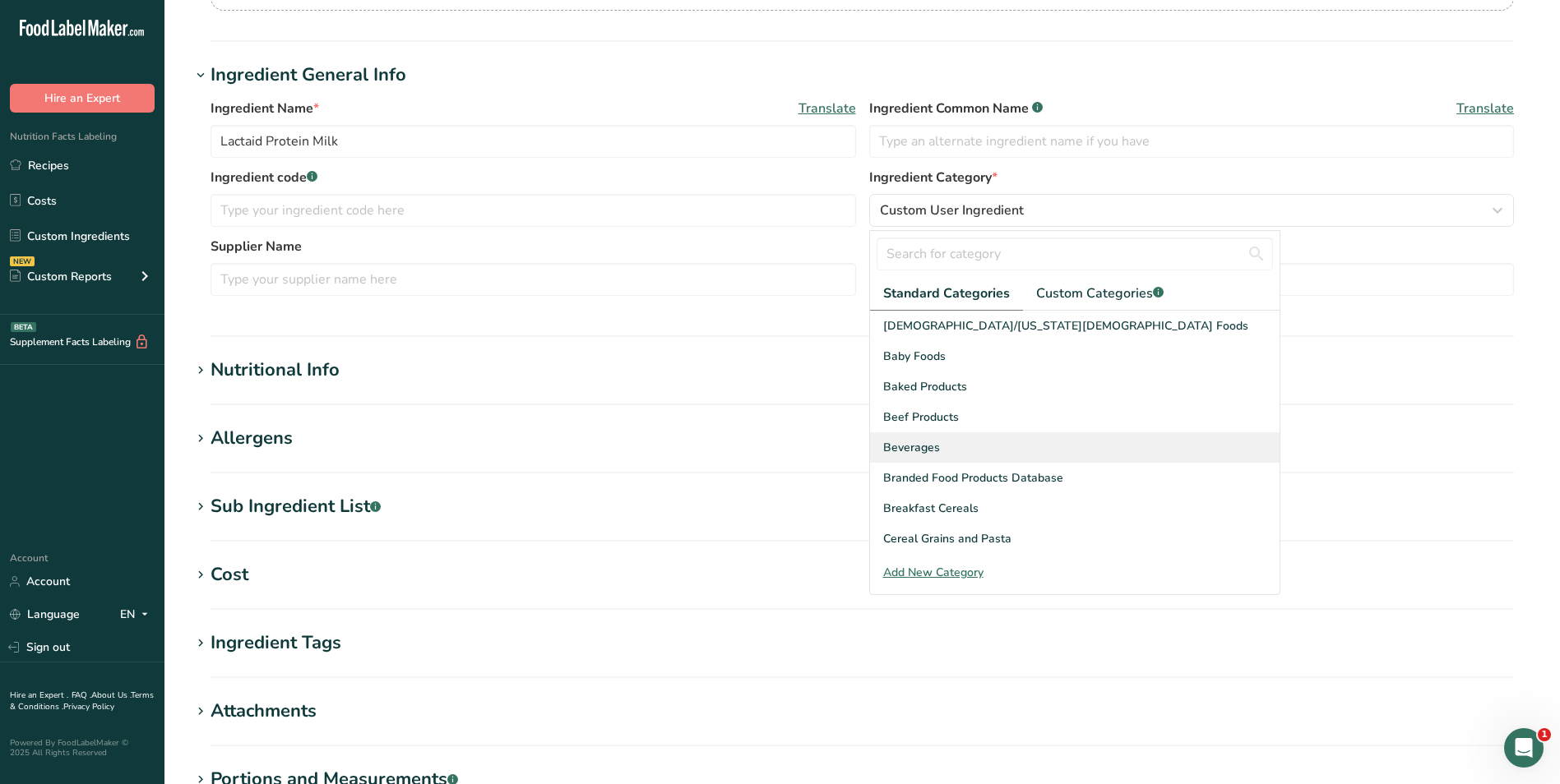
click at [983, 450] on div "Beverages" at bounding box center [1074, 448] width 410 height 31
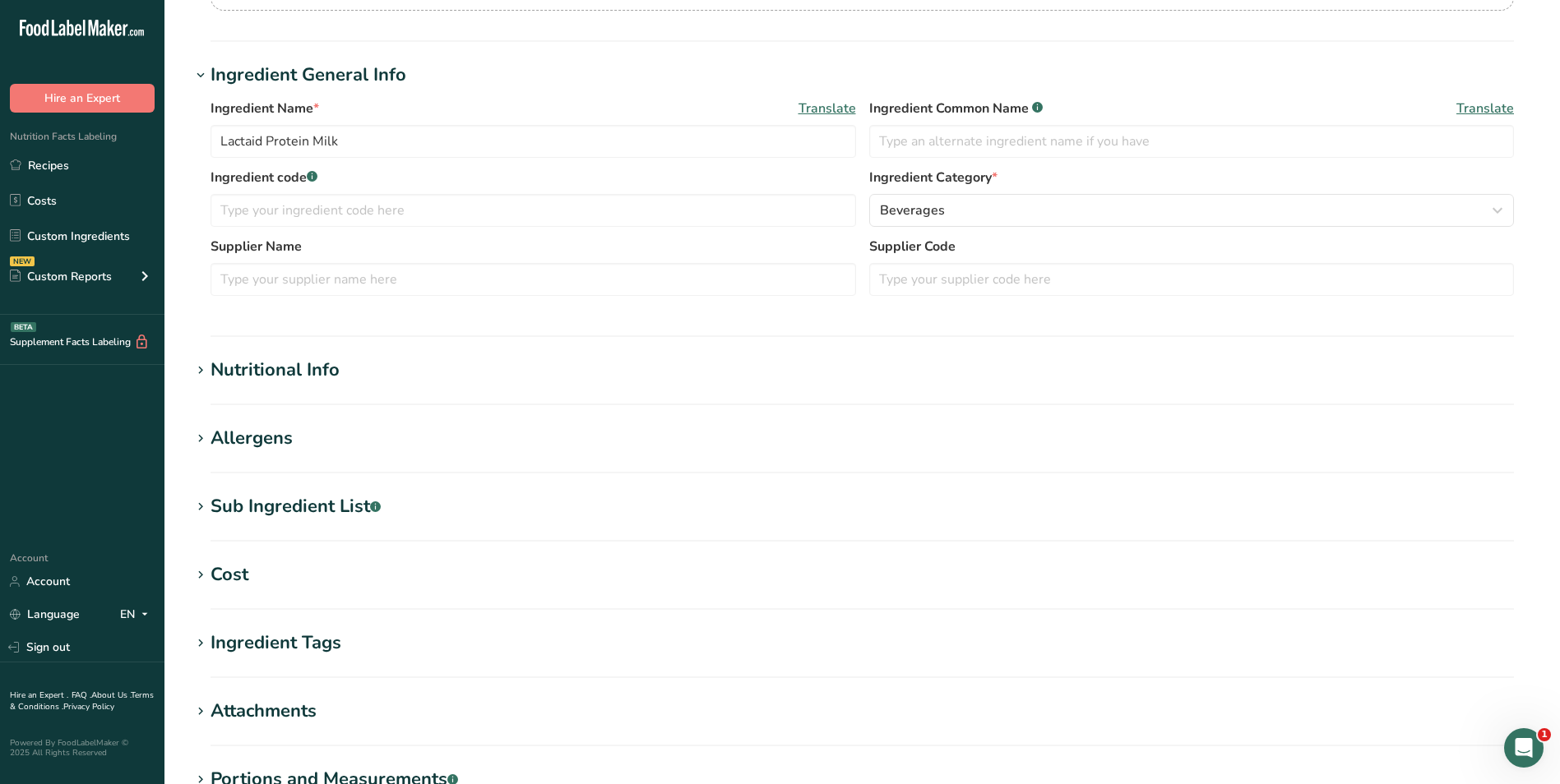
click at [409, 373] on h1 "Nutritional Info" at bounding box center [862, 370] width 1343 height 27
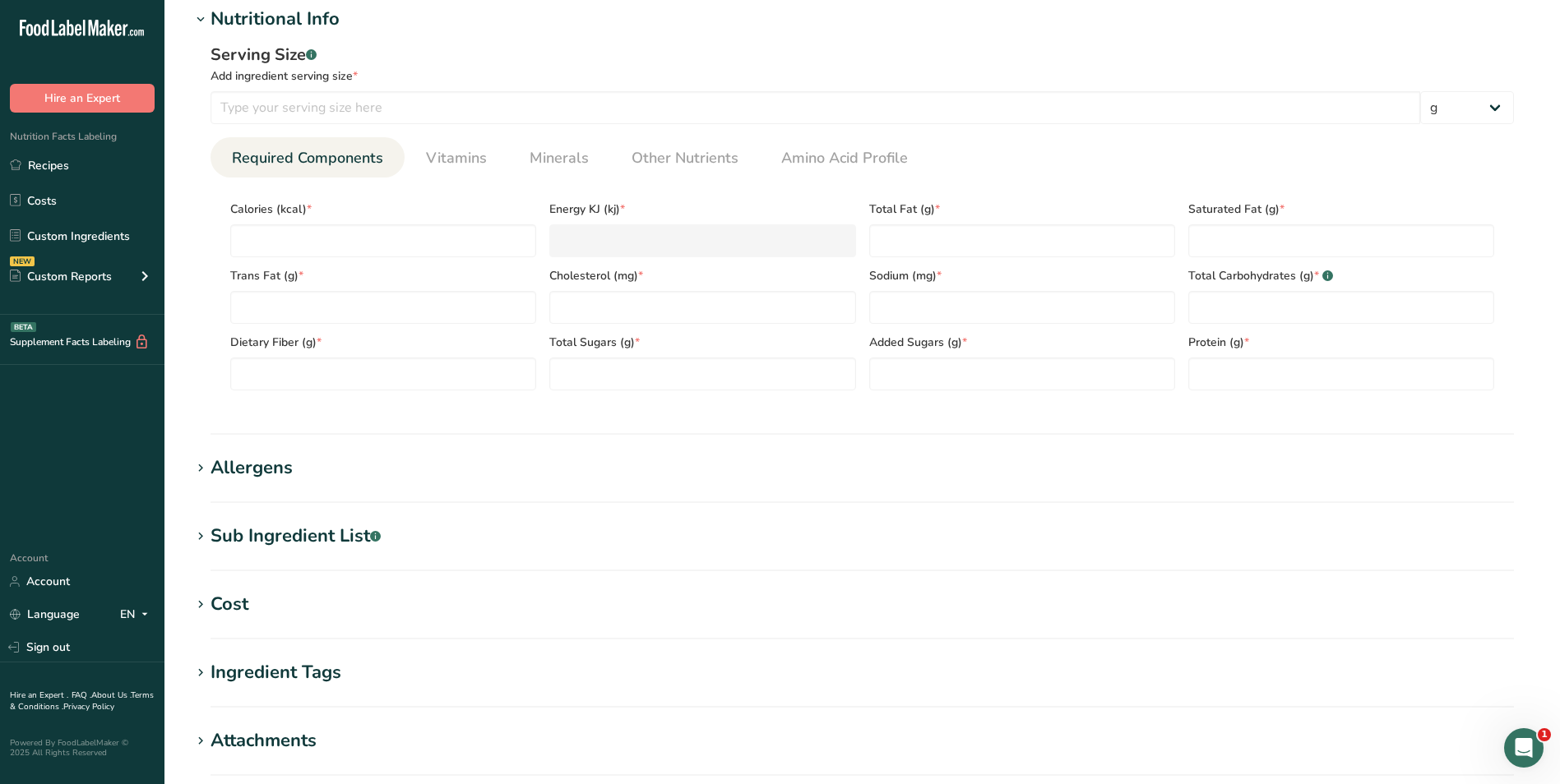
scroll to position [493, 0]
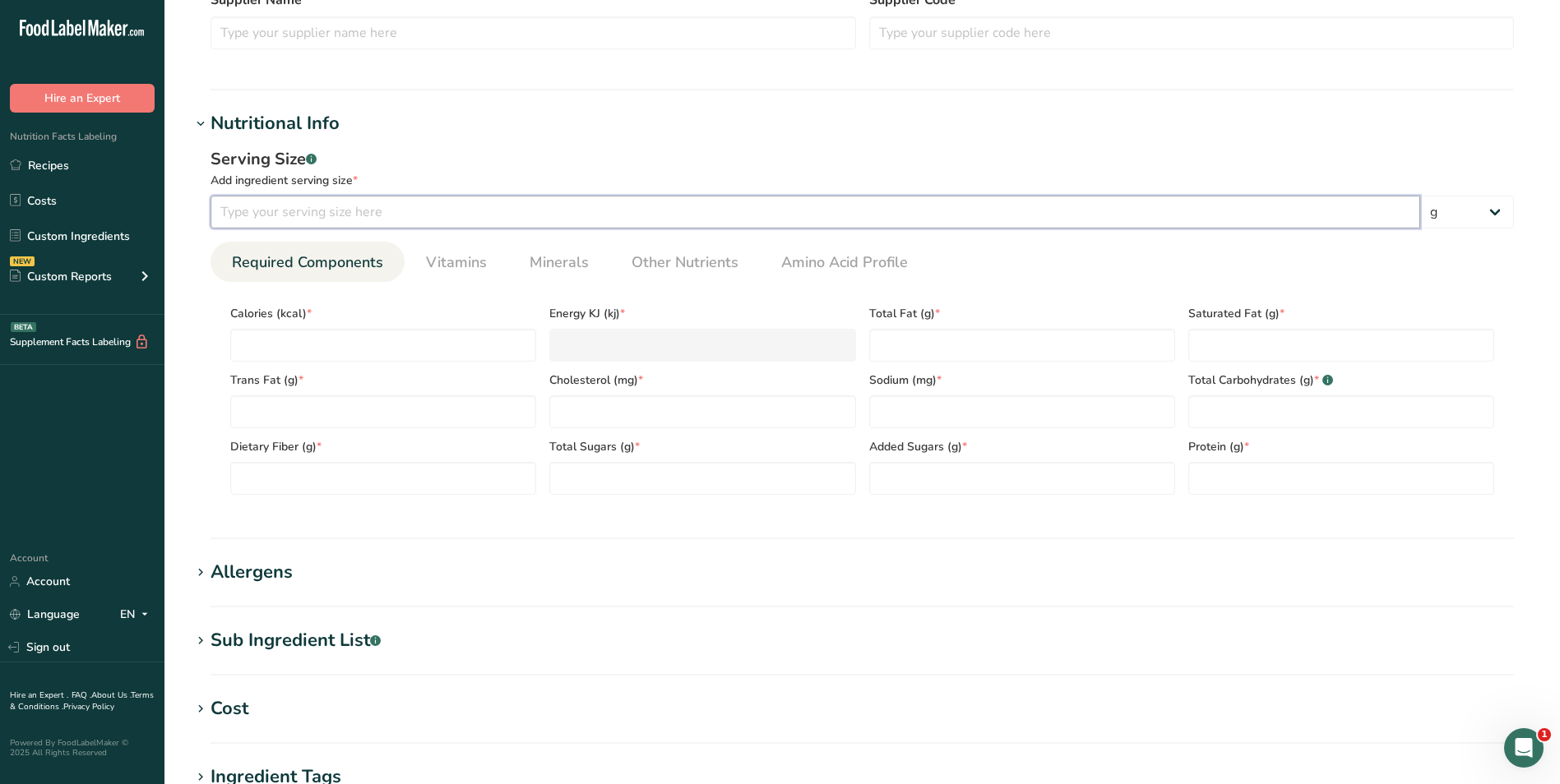
click at [350, 210] on input "number" at bounding box center [814, 212] width 1209 height 33
type input "1"
click at [1484, 206] on select "g kg mg mcg lb oz l mL fl oz tbsp tsp cup qt gallon" at bounding box center [1467, 212] width 93 height 33
select select "17"
click at [1420, 196] on select "g kg mg mcg lb oz l mL fl oz tbsp tsp cup qt gallon" at bounding box center [1467, 212] width 93 height 33
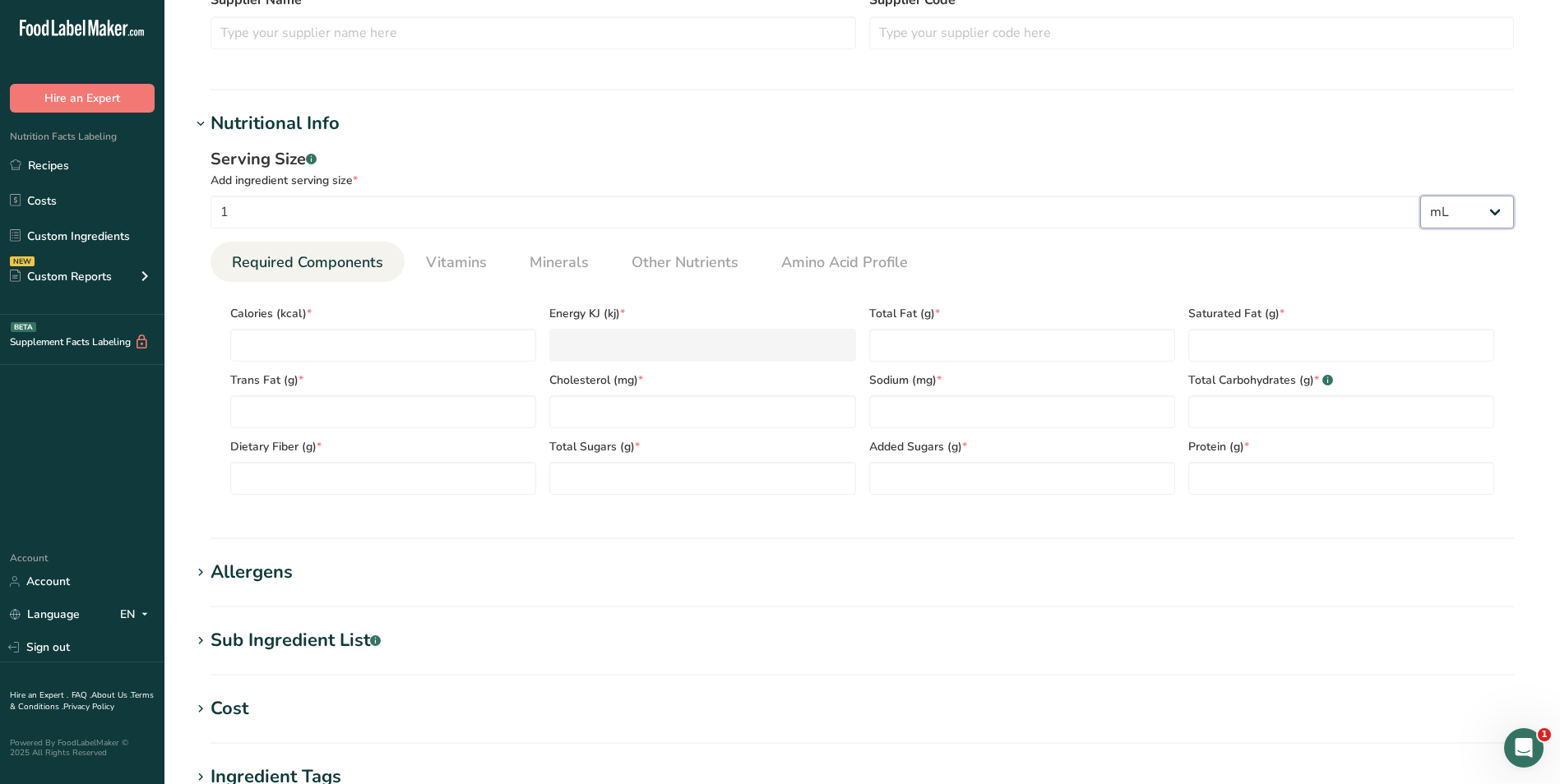
select select "22"
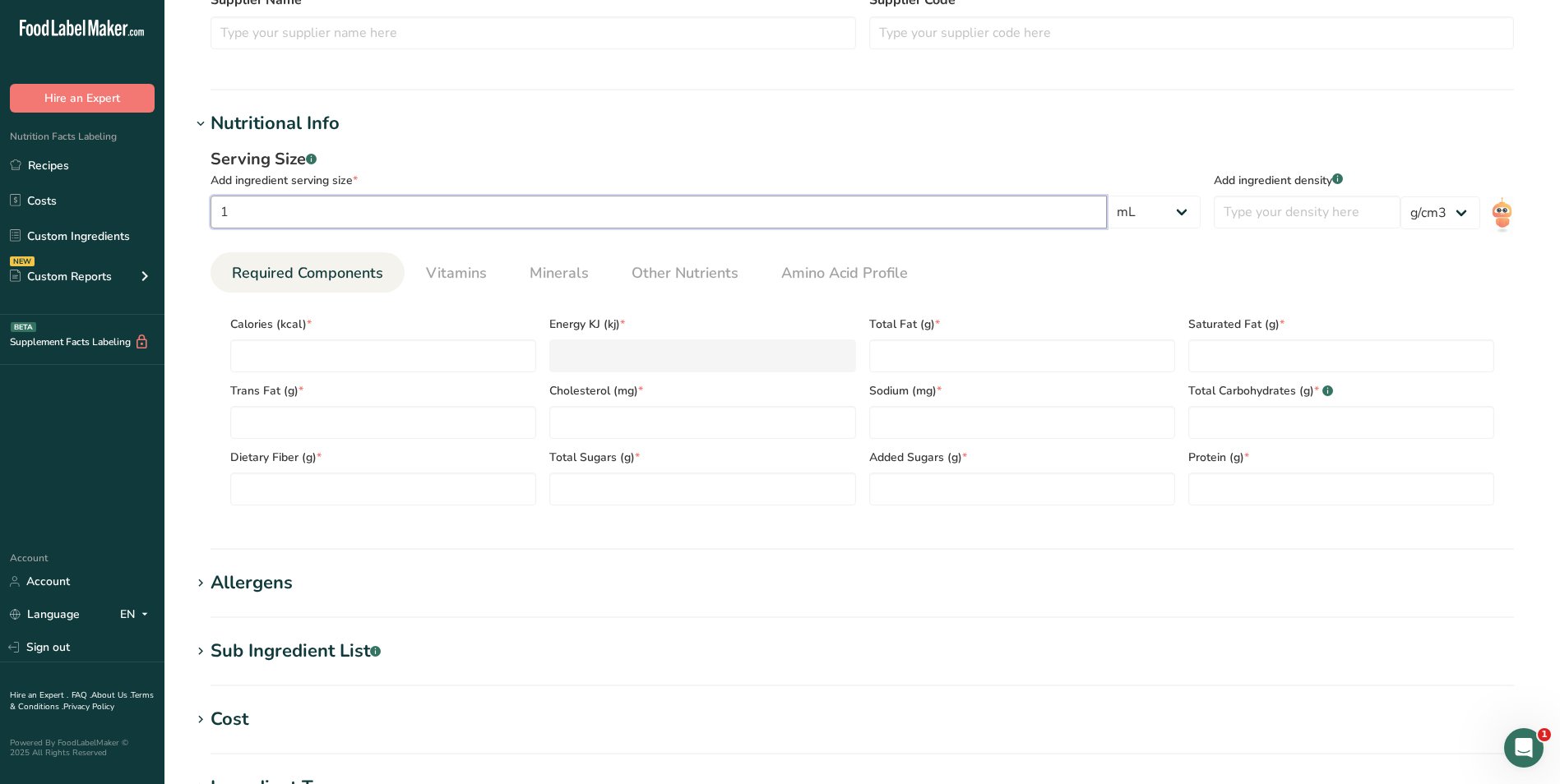
click at [418, 199] on input "1" at bounding box center [658, 212] width 896 height 33
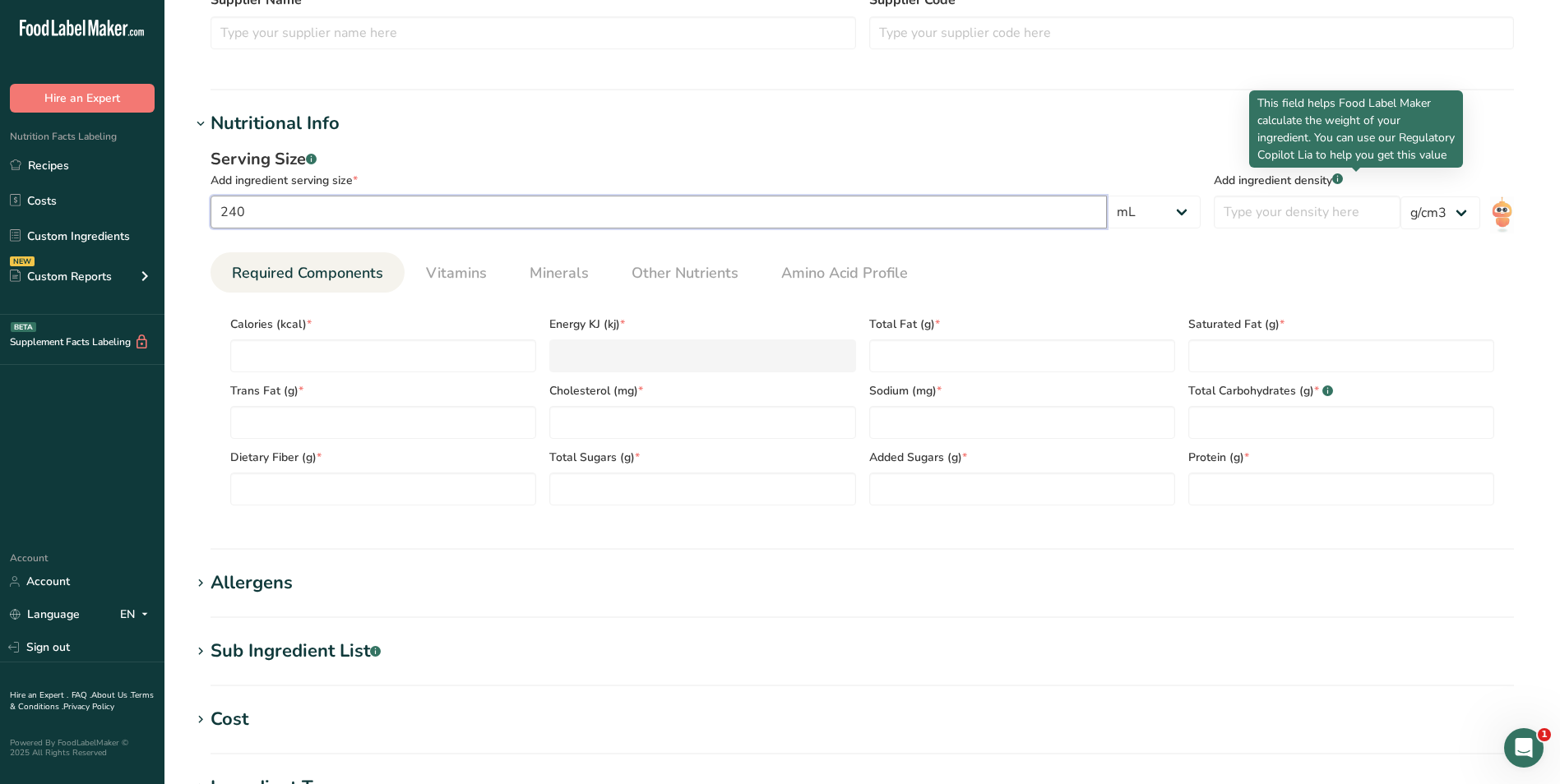
type input "240"
click at [1283, 131] on p "This field helps Food Label Maker calculate the weight of your ingredient. You …" at bounding box center [1356, 129] width 198 height 69
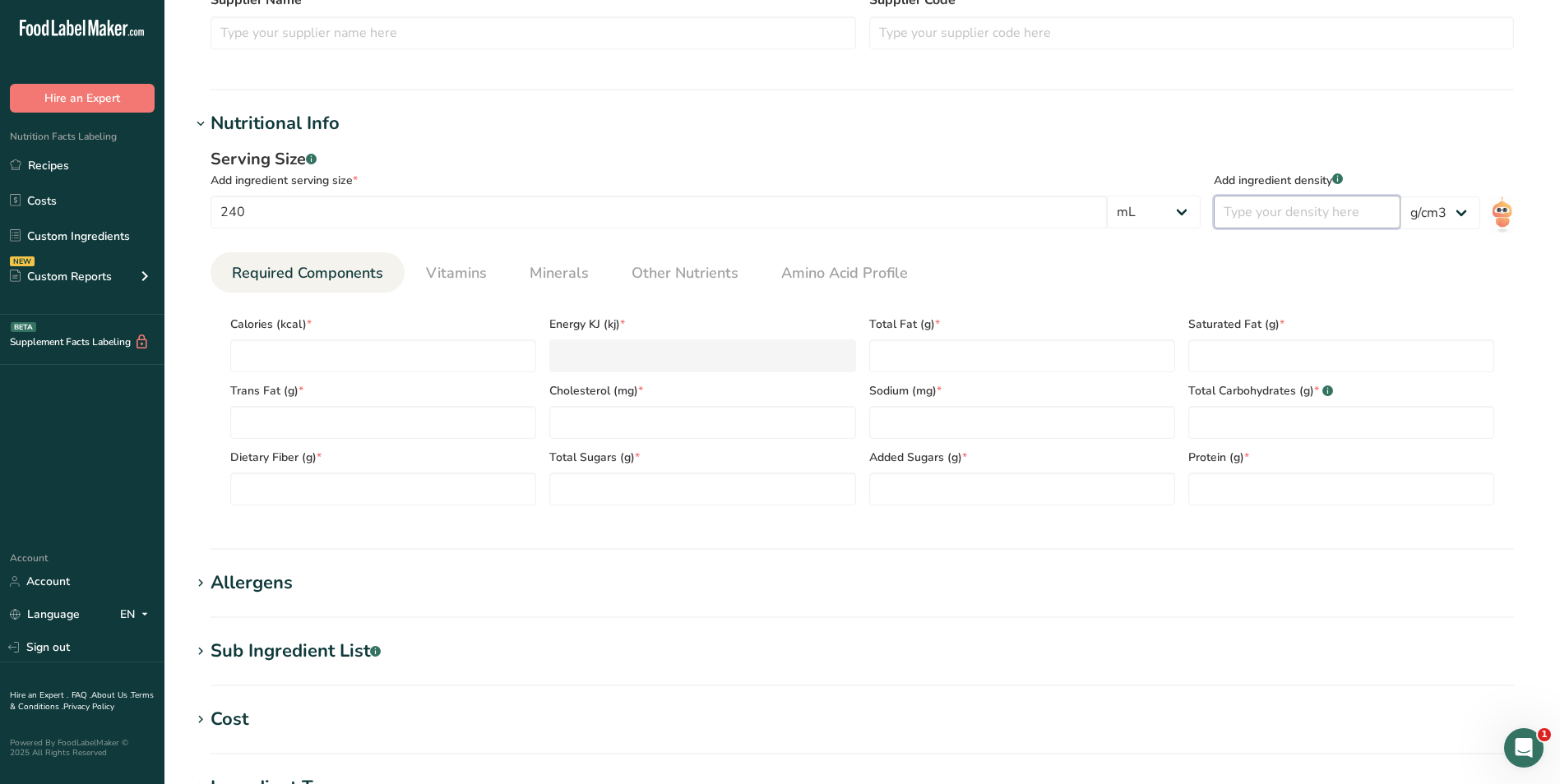
click at [1253, 222] on input "number" at bounding box center [1308, 212] width 187 height 33
type input "1.014"
click at [394, 367] on input "number" at bounding box center [383, 355] width 305 height 33
type input "1"
type KJ "4.2"
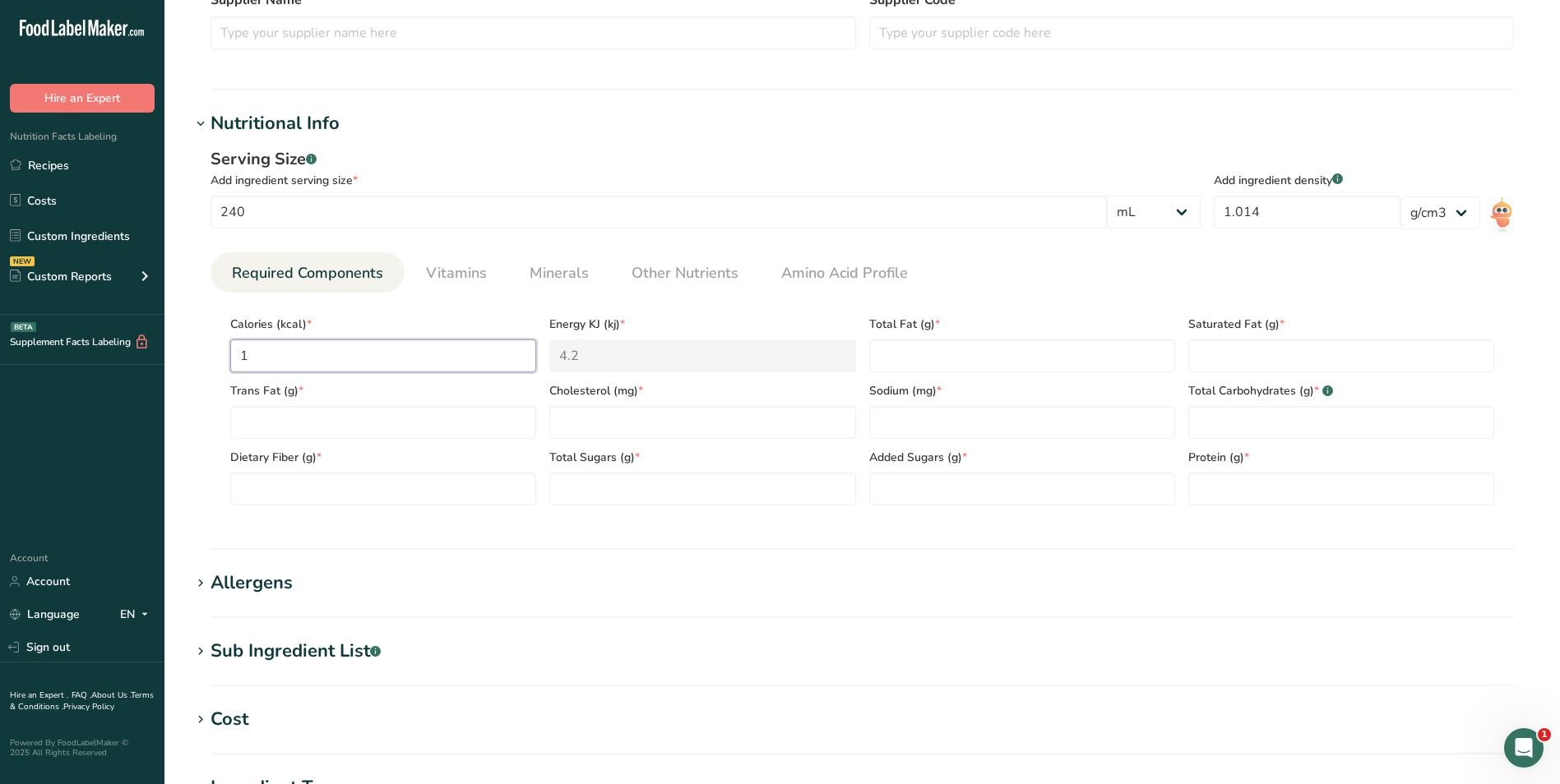
type input "18"
type KJ "75.3"
type input "180"
type KJ "753.1"
type input "180"
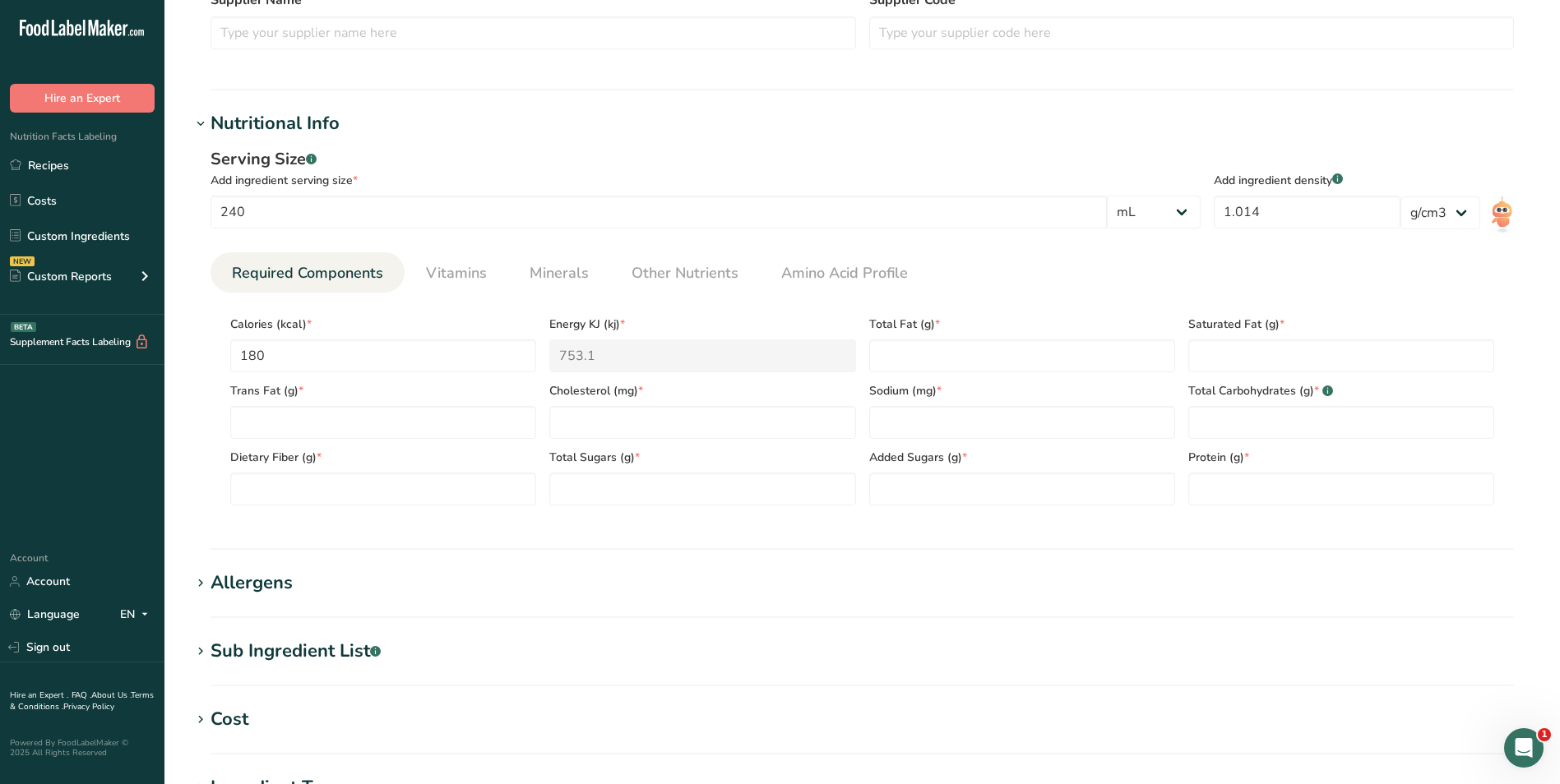
click at [621, 143] on div "Serving Size .a-a{fill:#347362;}.b-a{fill:#fff;} Add ingredient serving size * …" at bounding box center [862, 333] width 1343 height 391
click at [952, 353] on Fat "number" at bounding box center [1021, 355] width 305 height 33
type Fat "9"
click at [1203, 345] on Fat "number" at bounding box center [1340, 355] width 305 height 33
type Fat "5"
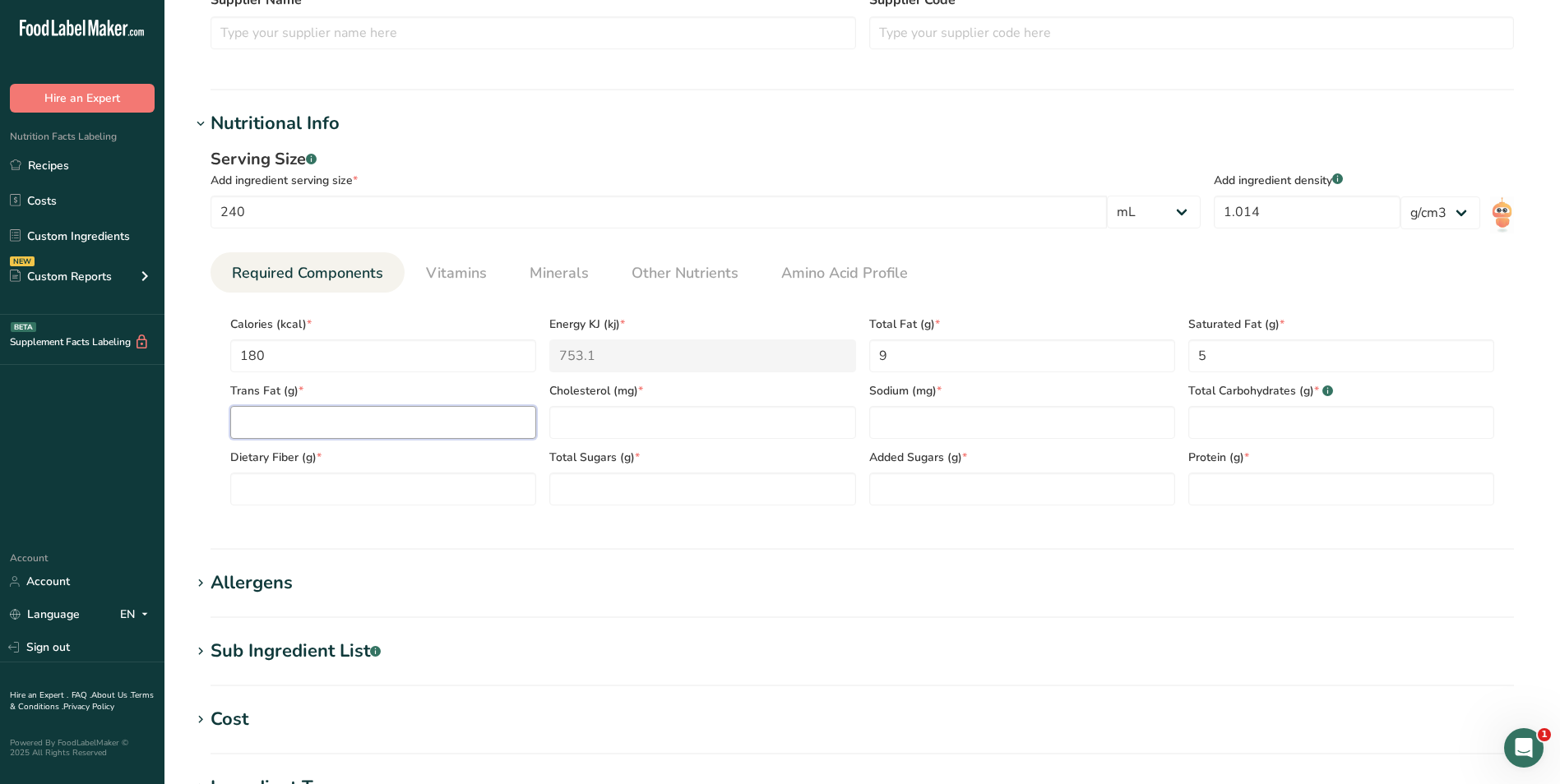
click at [330, 412] on Fat "number" at bounding box center [383, 423] width 305 height 33
type Fat "0"
click at [612, 423] on input "number" at bounding box center [701, 423] width 305 height 33
type input "40"
click at [1017, 421] on input "number" at bounding box center [1021, 423] width 305 height 33
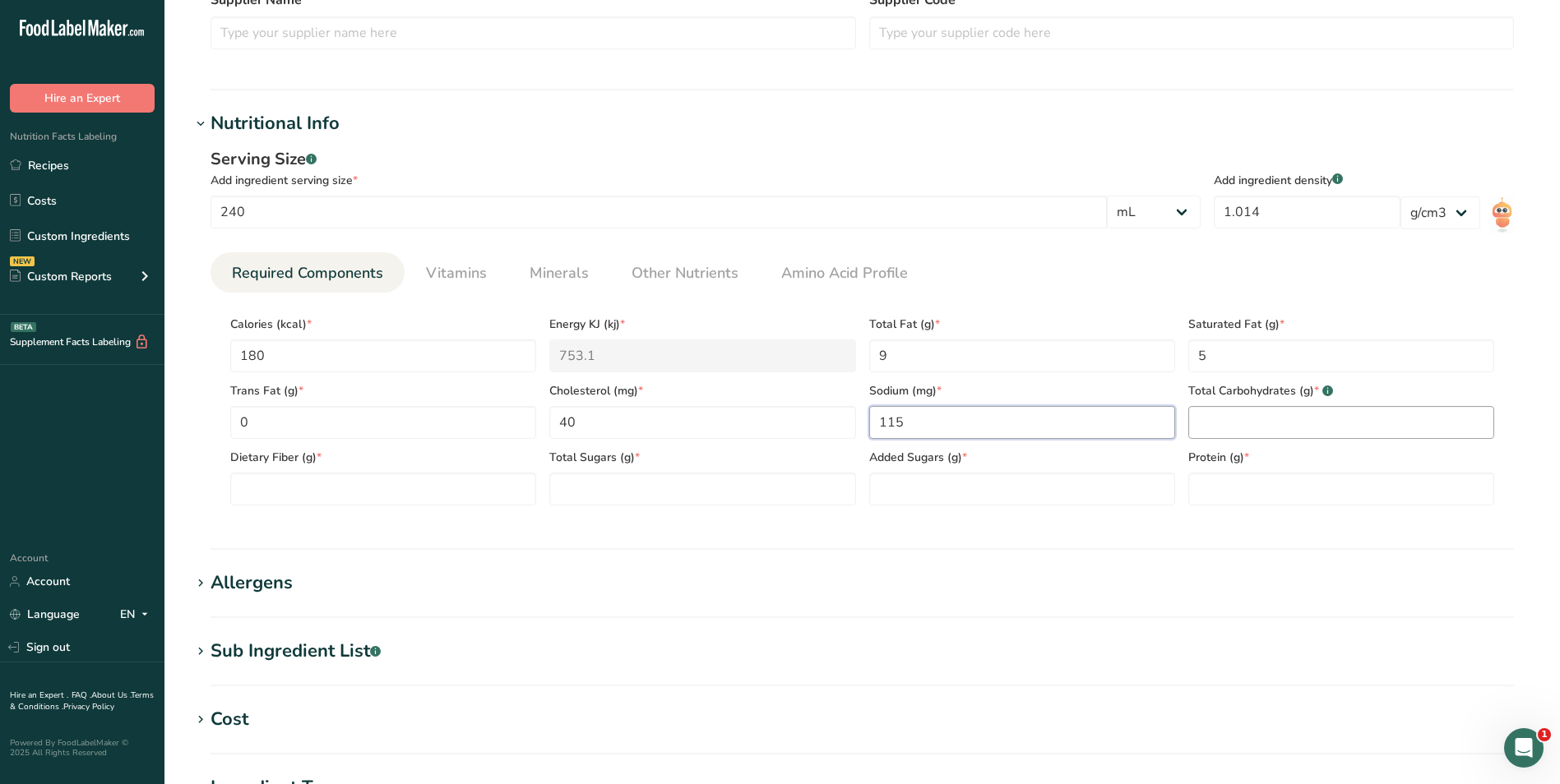
type input "115"
click at [1270, 427] on Carbohydrates "number" at bounding box center [1340, 423] width 305 height 33
type Carbohydrates "12"
click at [289, 504] on Fiber "number" at bounding box center [383, 489] width 305 height 33
type Fiber "0"
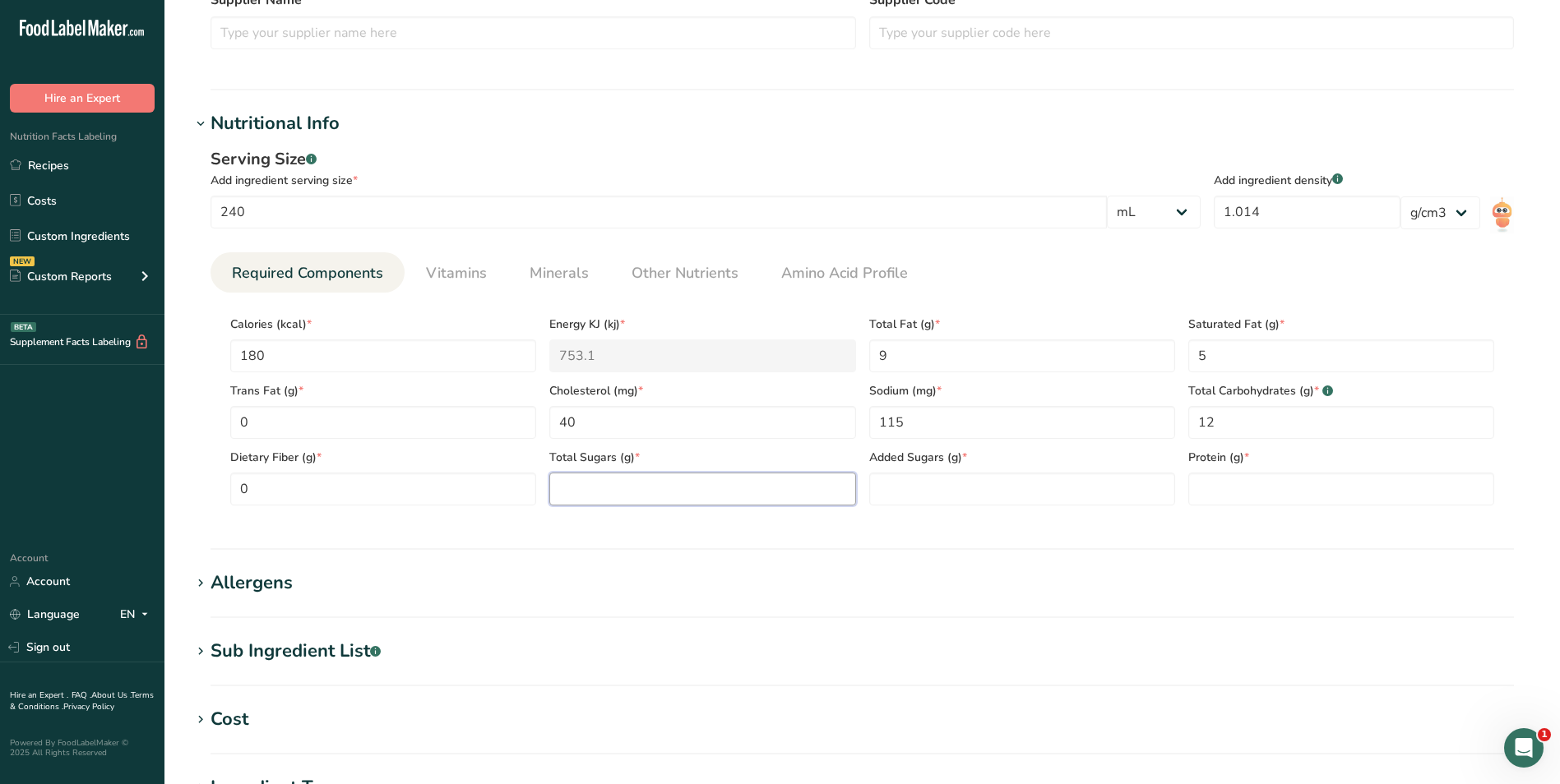
click at [590, 481] on Sugars "number" at bounding box center [701, 489] width 305 height 33
type Sugars "11"
click at [895, 496] on Sugars "number" at bounding box center [1021, 489] width 305 height 33
click at [1198, 495] on input "number" at bounding box center [1340, 489] width 305 height 33
type input "13"
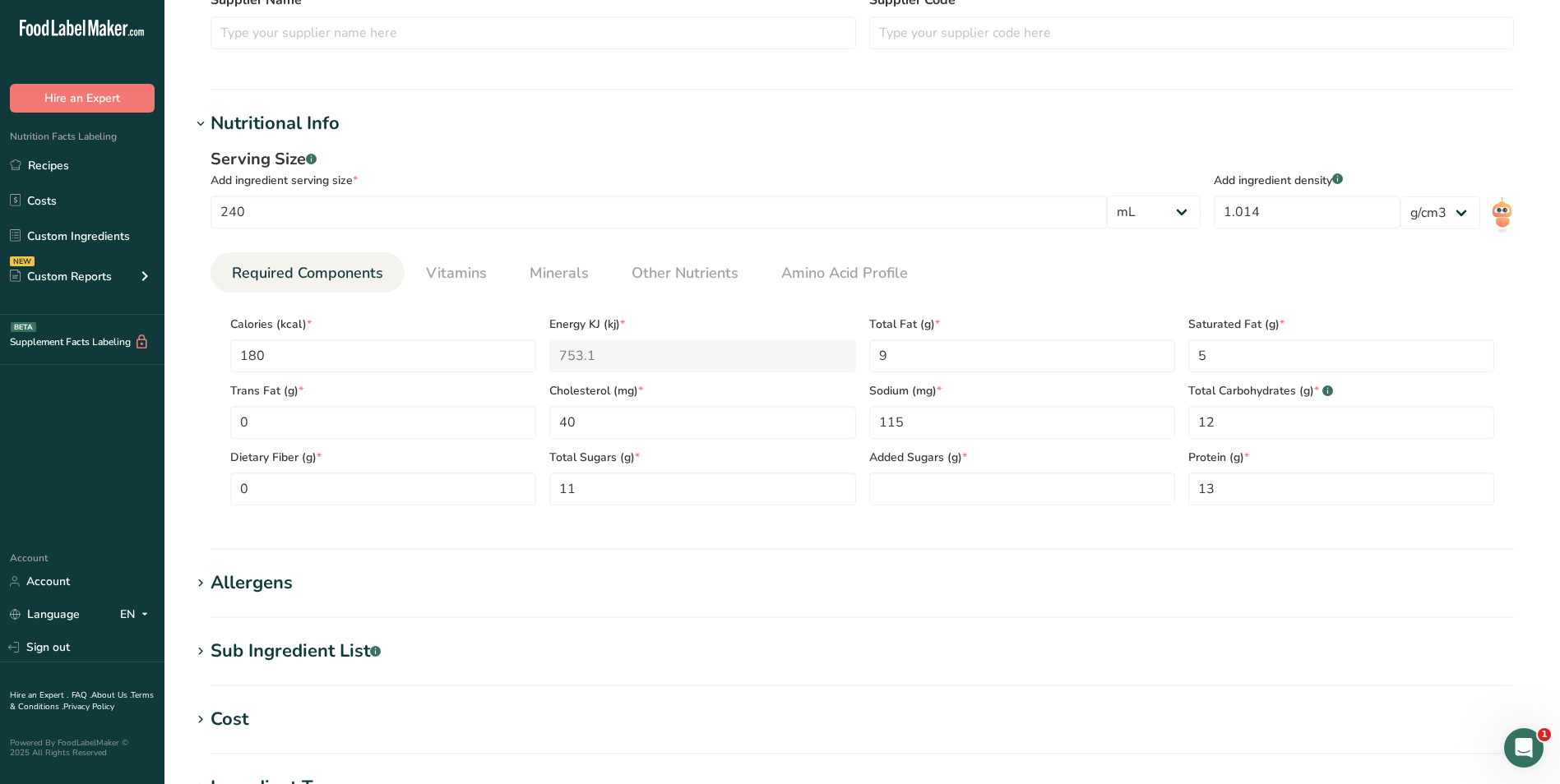
click at [366, 573] on h1 "Allergens" at bounding box center [862, 583] width 1343 height 27
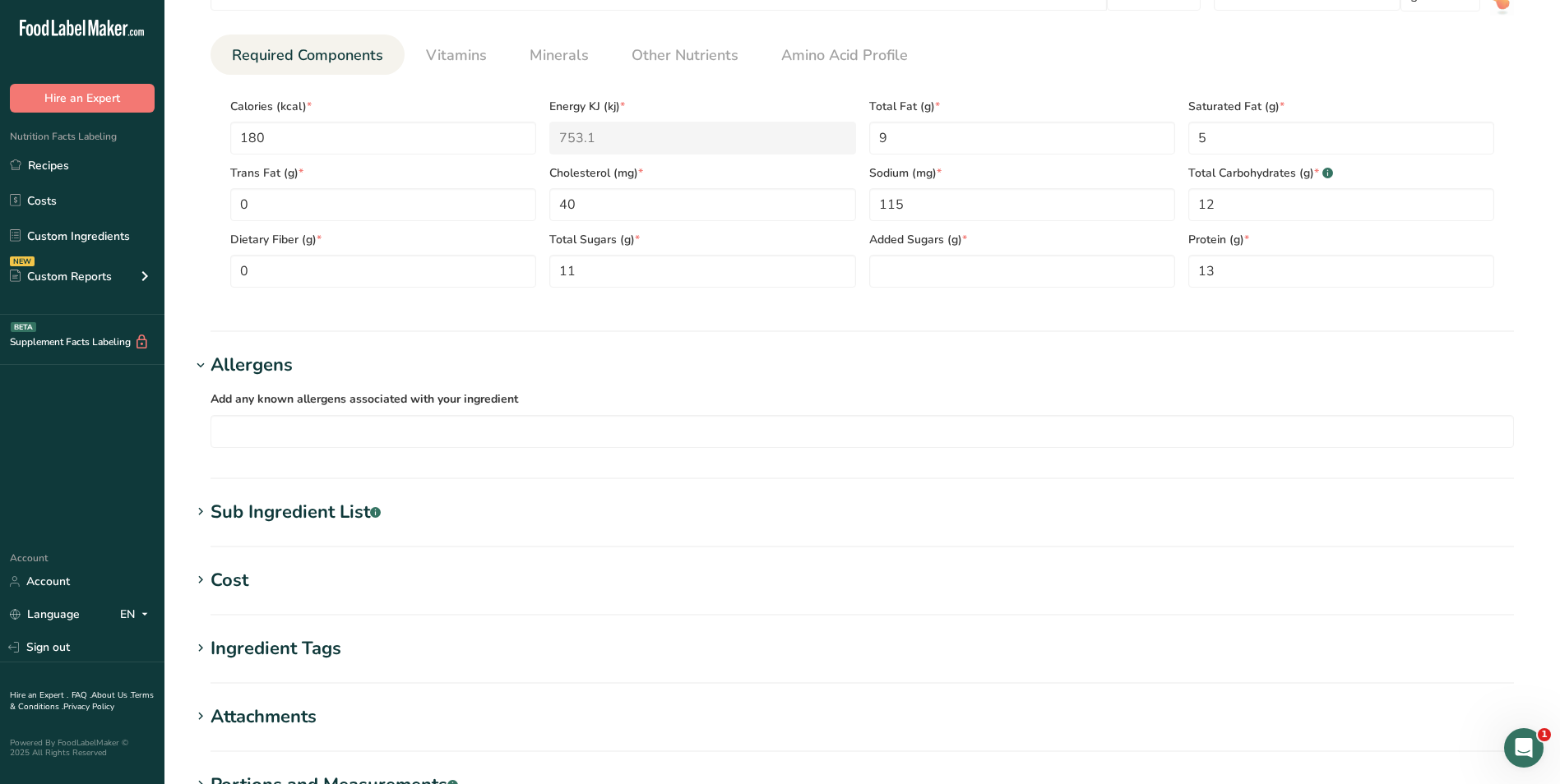
scroll to position [740, 0]
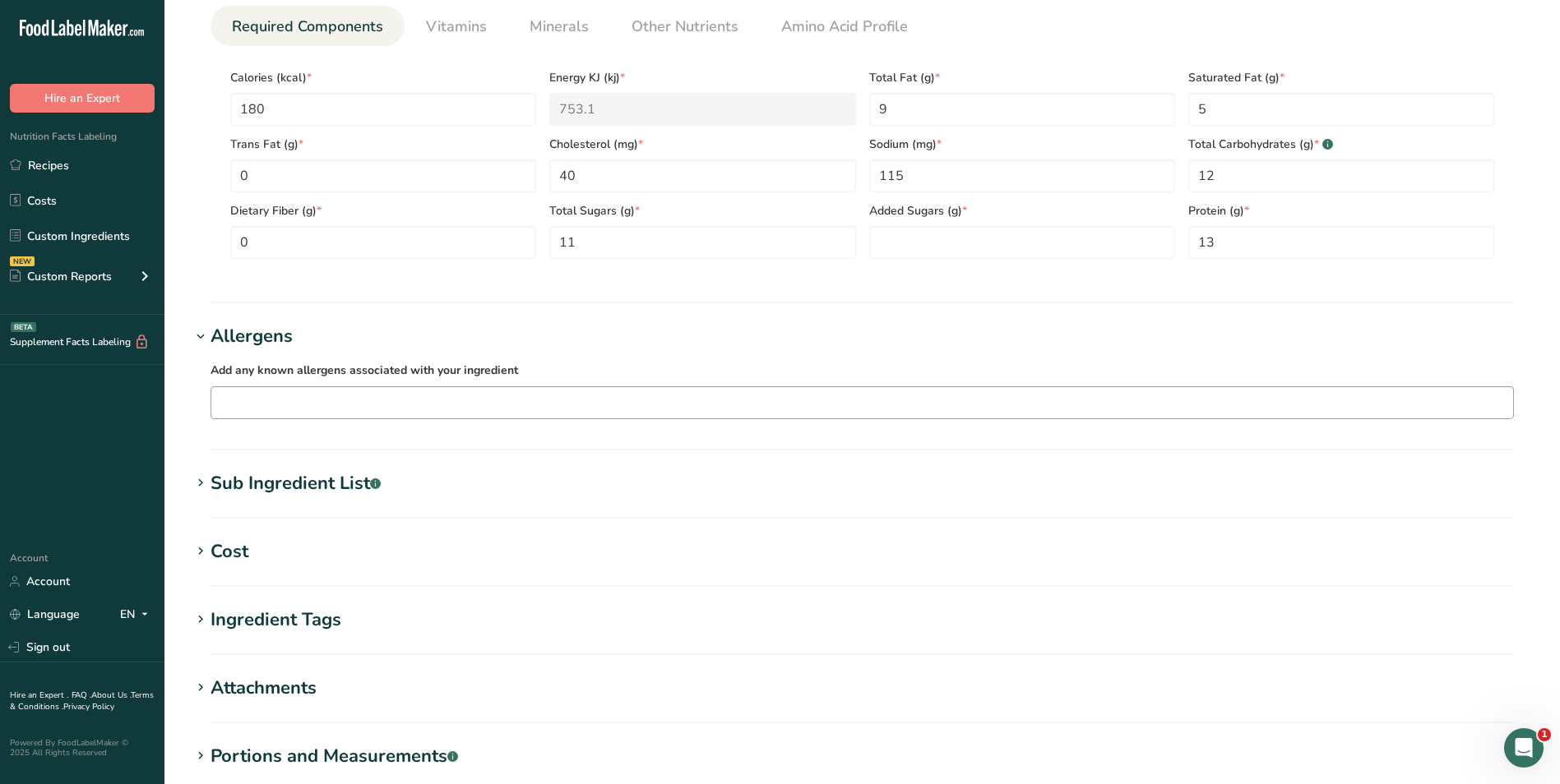
click at [346, 398] on input "text" at bounding box center [861, 403] width 1302 height 25
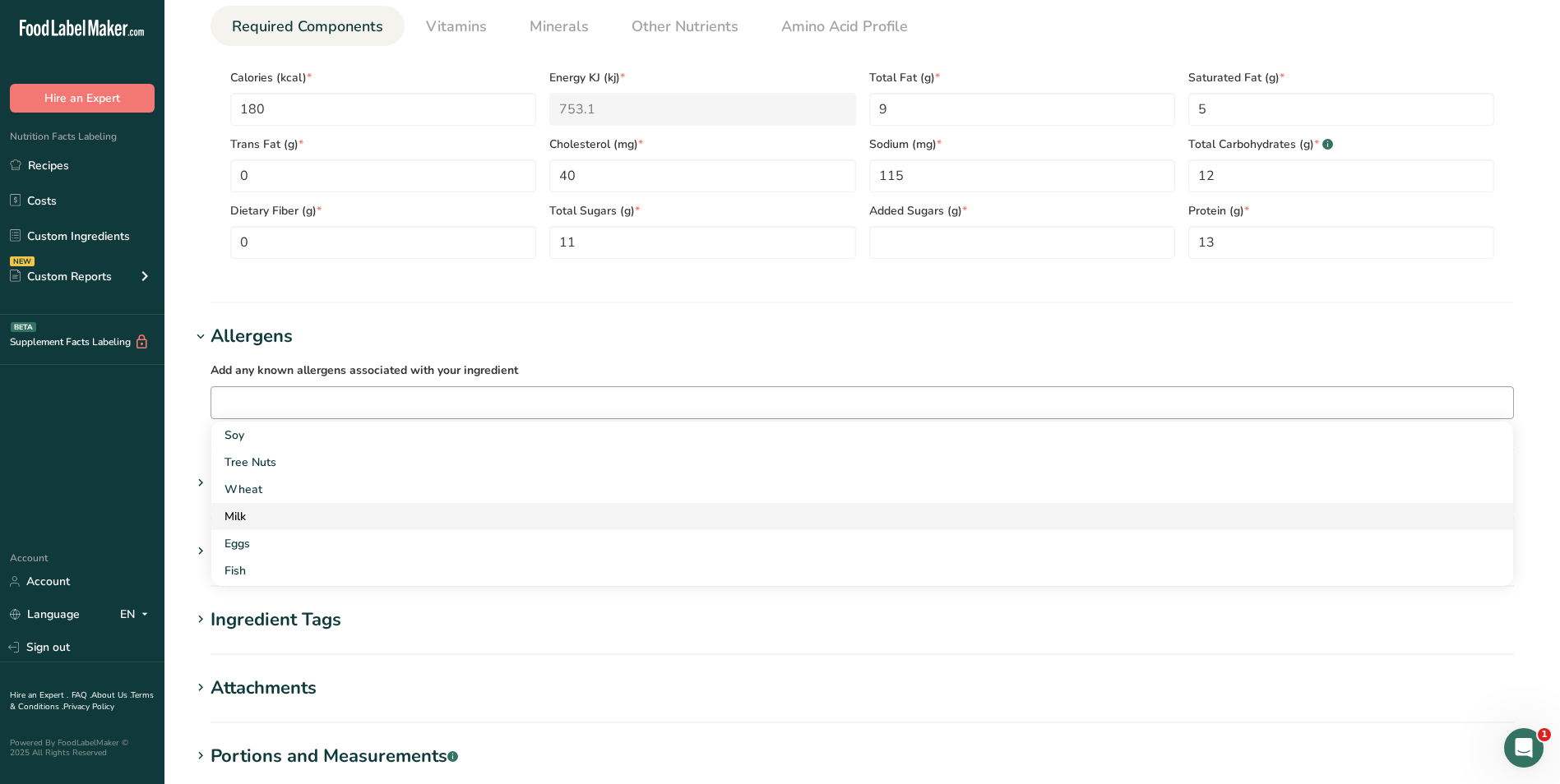
click at [287, 511] on div "Milk" at bounding box center [849, 516] width 1249 height 17
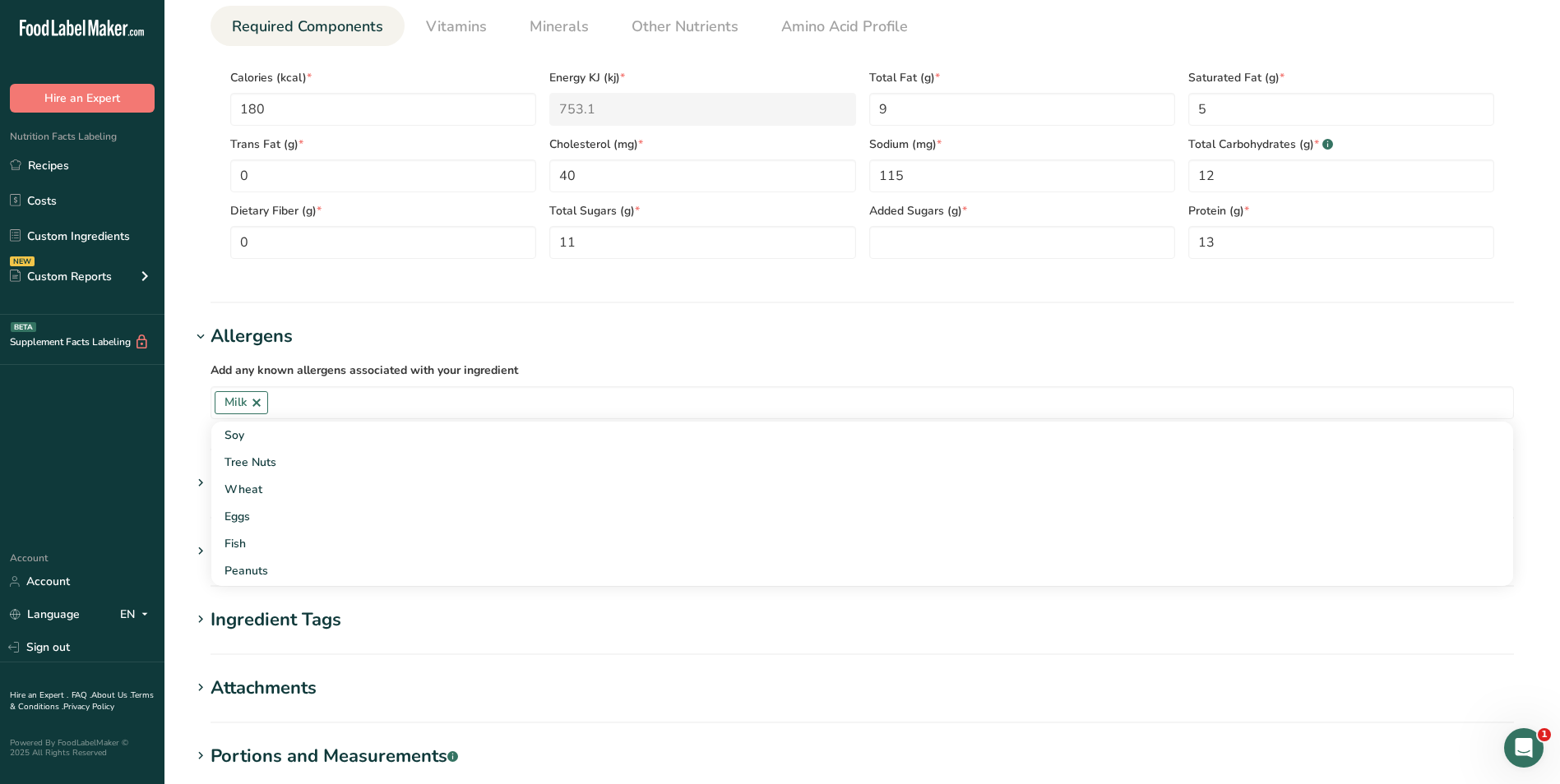
click at [645, 325] on h1 "Allergens" at bounding box center [862, 336] width 1343 height 27
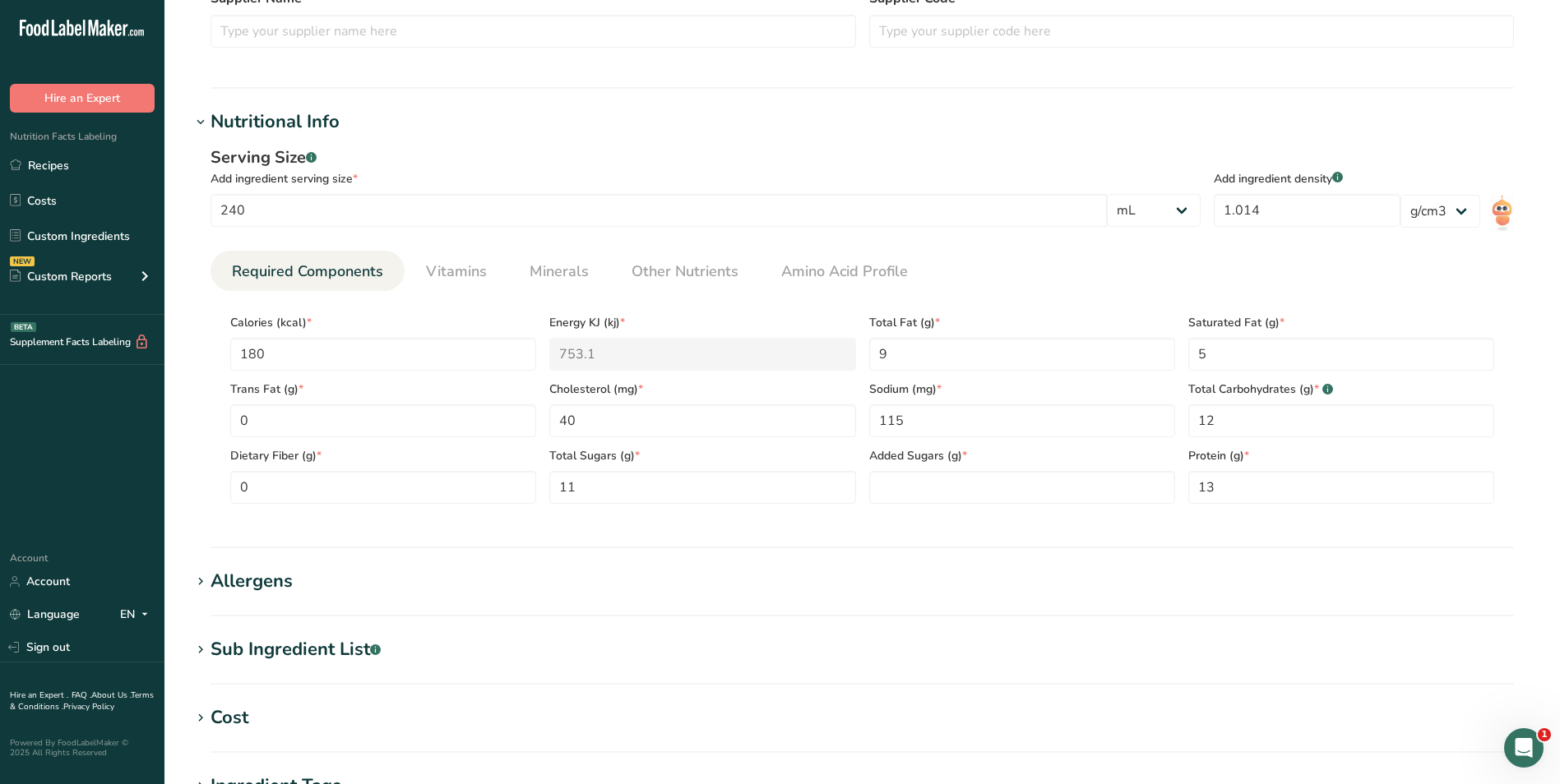
scroll to position [493, 0]
click at [961, 499] on Sugars "number" at bounding box center [1021, 489] width 305 height 33
type Sugars "0"
click at [1042, 530] on section "Nutritional Info Serving Size .a-a{fill:#347362;}.b-a{fill:#fff;} Add ingredien…" at bounding box center [862, 329] width 1343 height 440
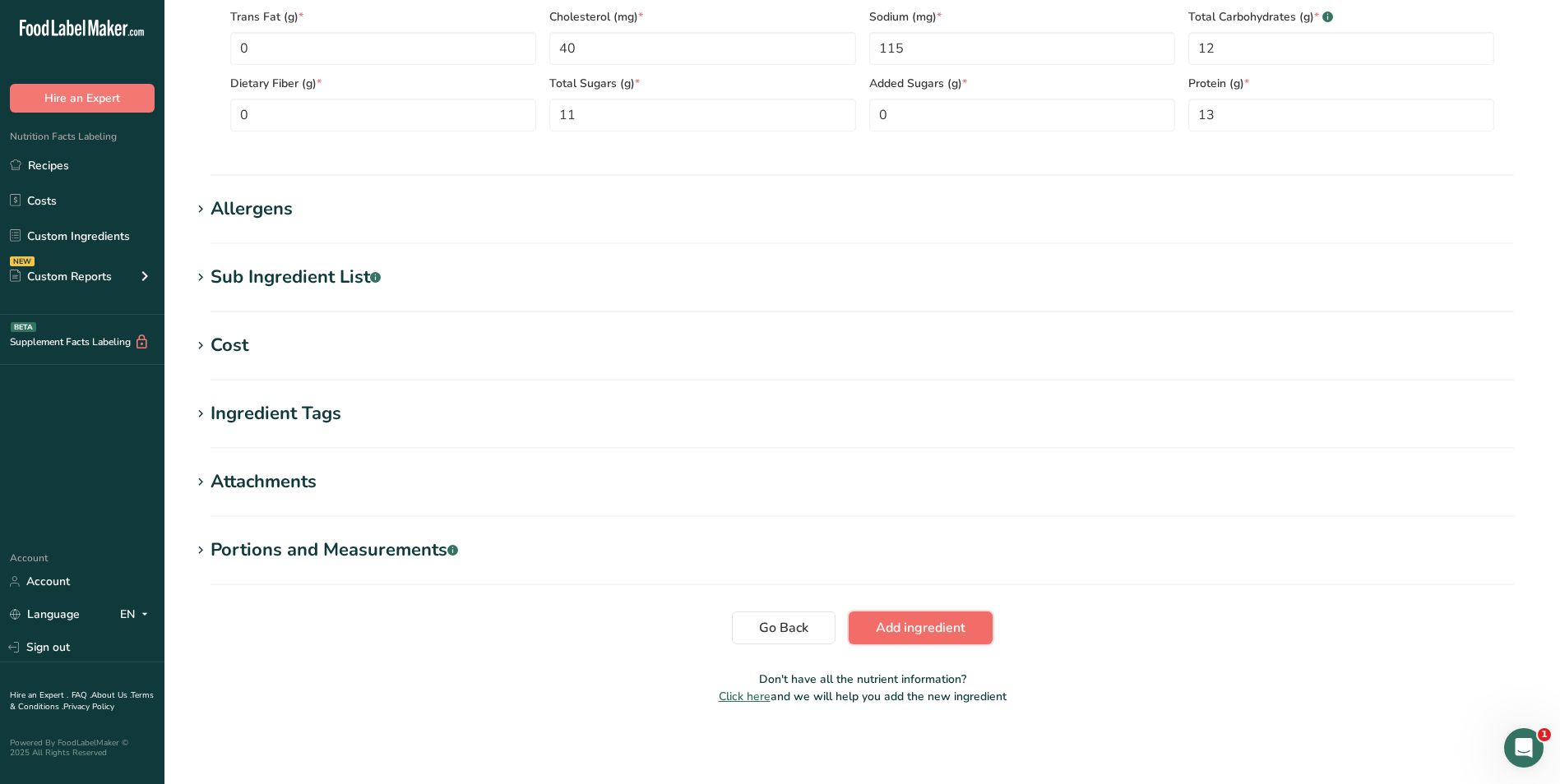
click at [904, 620] on span "Add ingredient" at bounding box center [920, 628] width 90 height 19
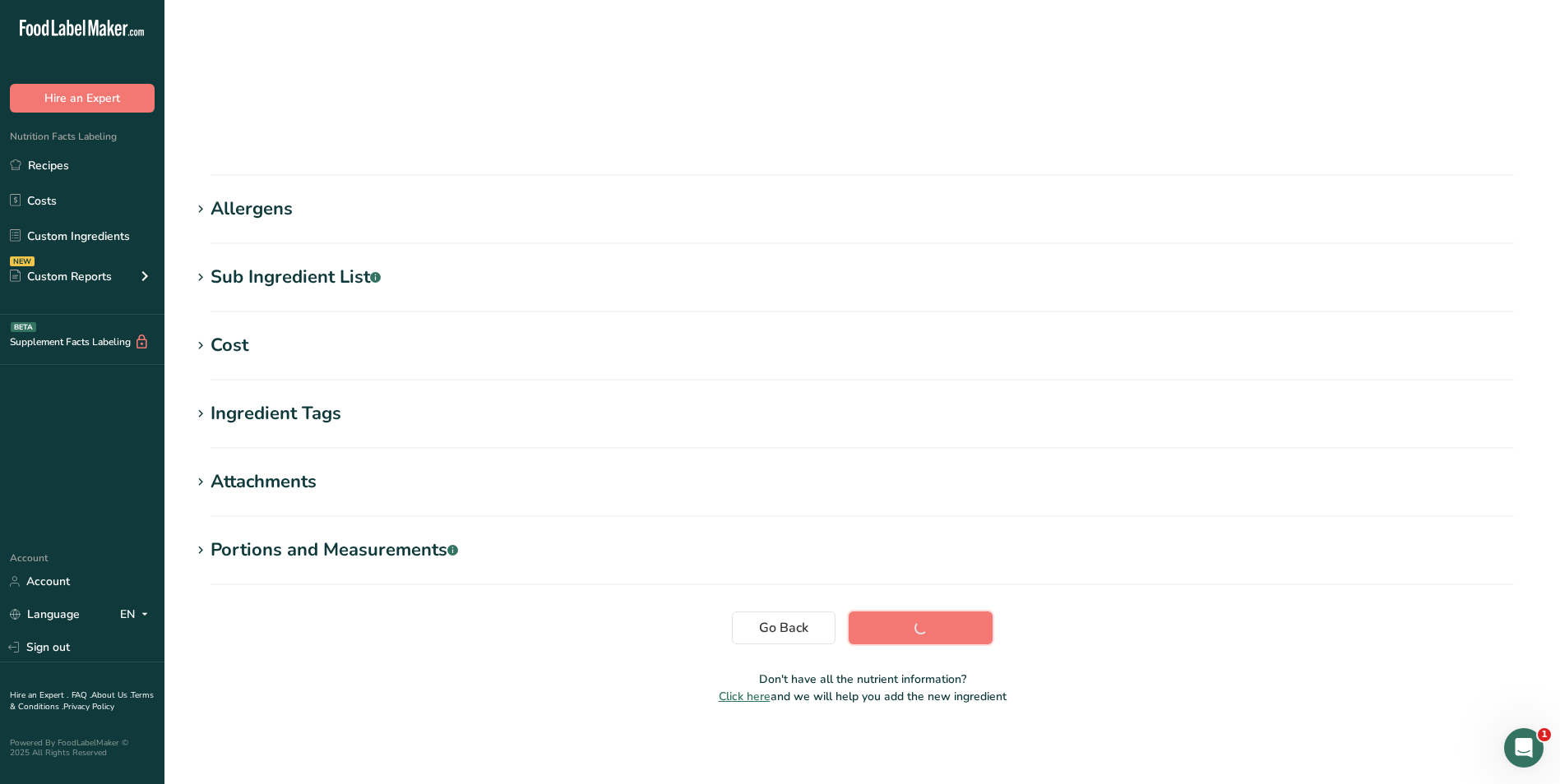
scroll to position [86, 0]
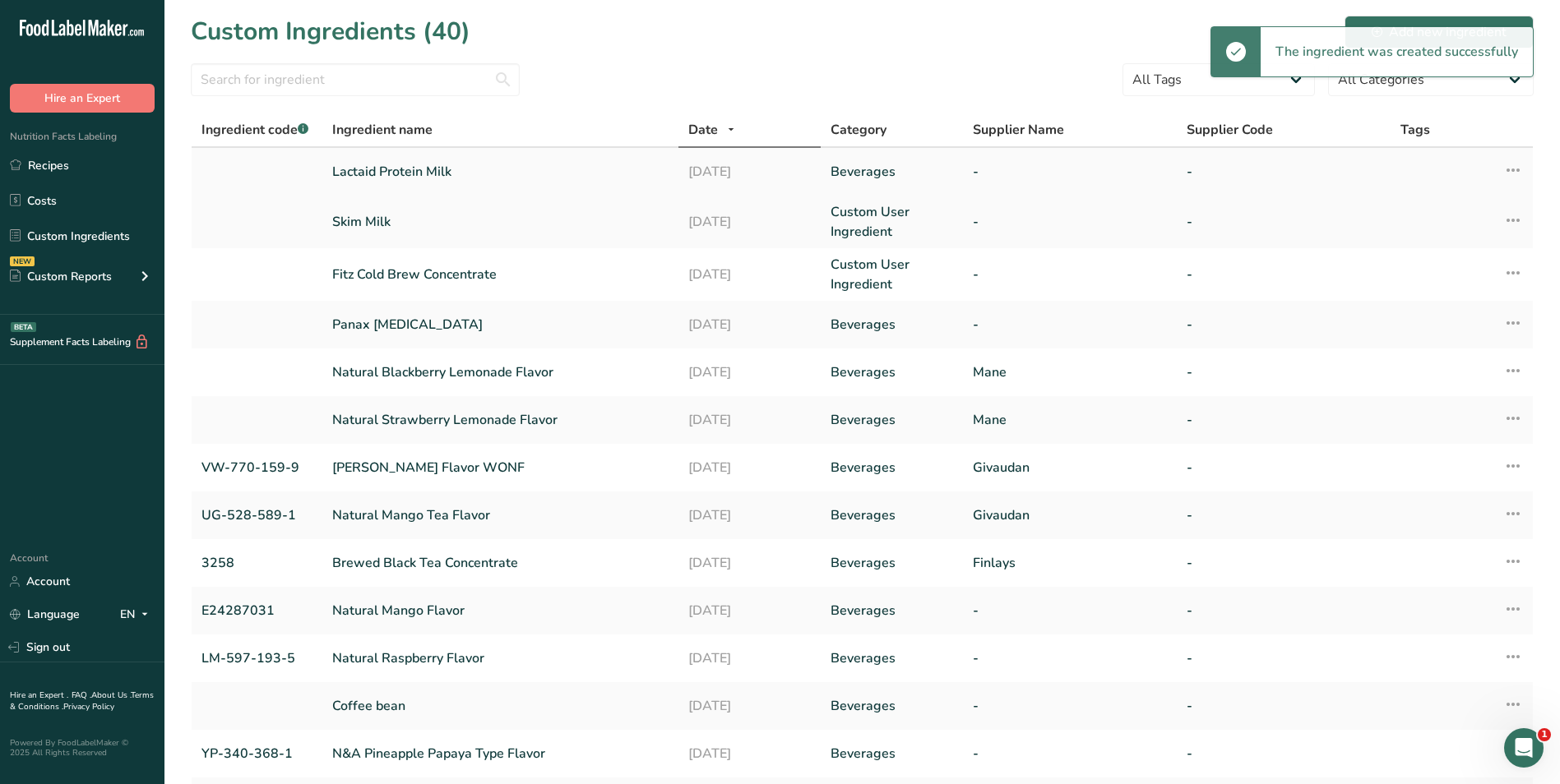
click at [435, 175] on link "Lactaid Protein Milk" at bounding box center [500, 171] width 336 height 19
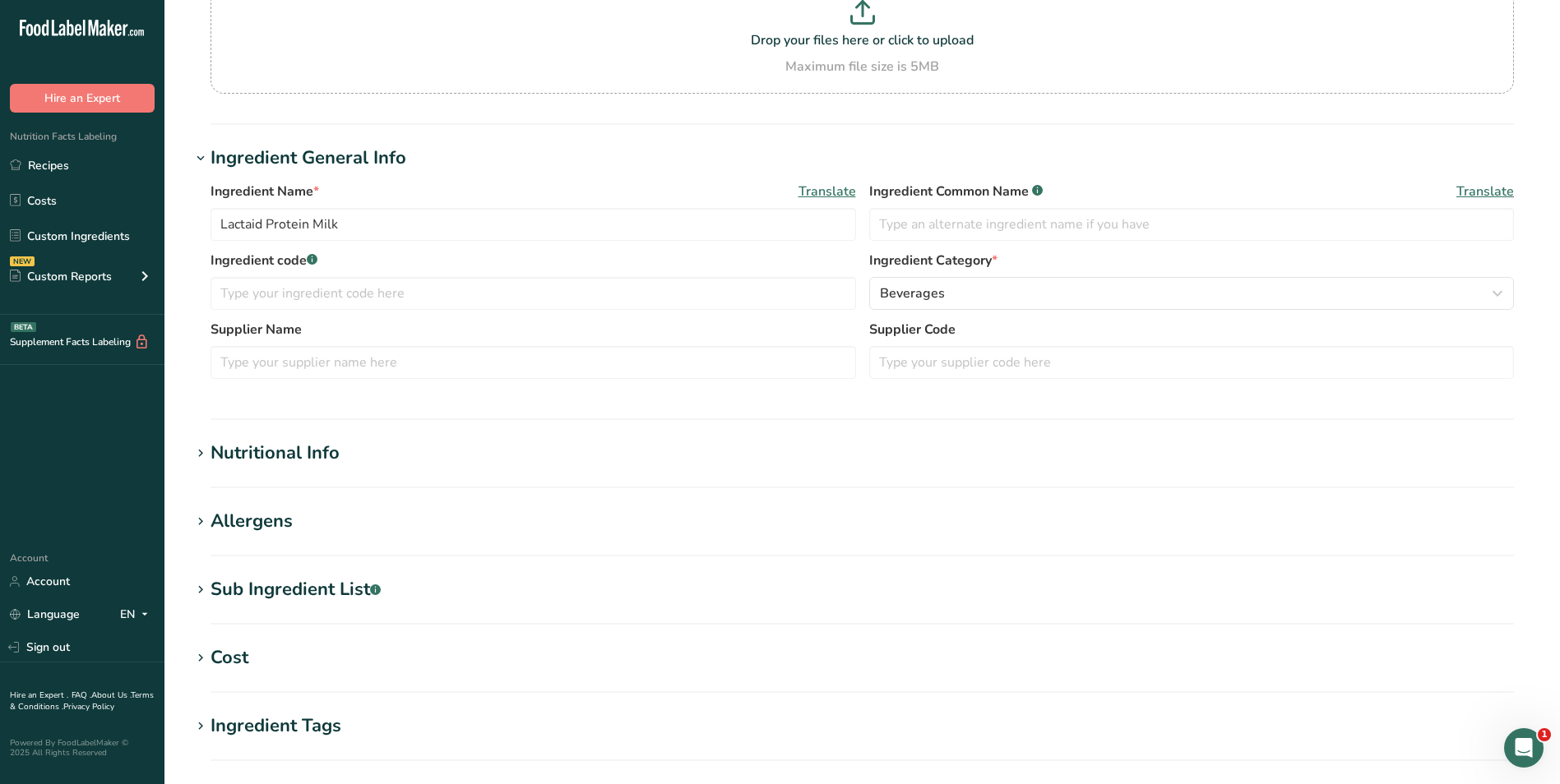
scroll to position [411, 0]
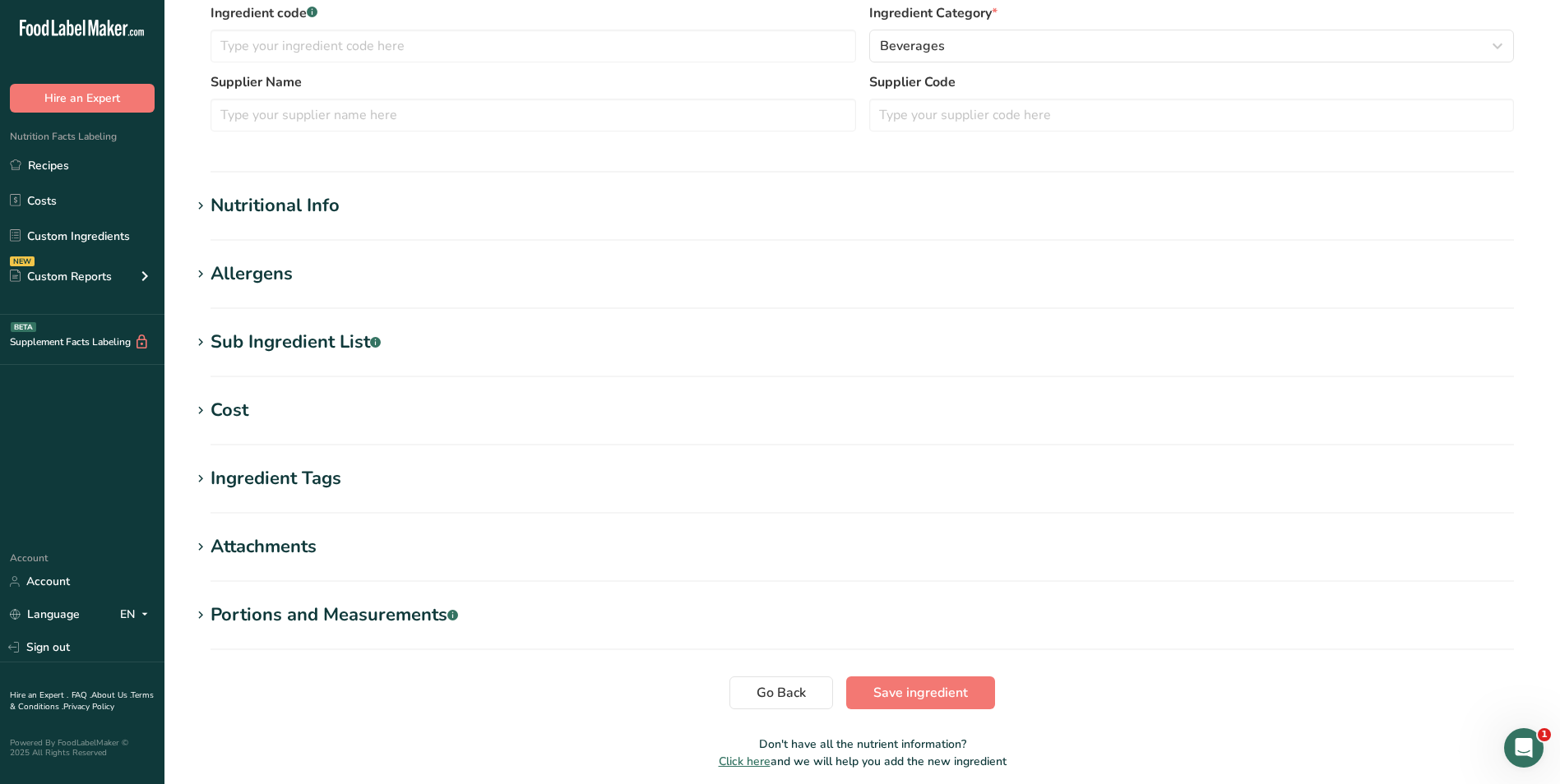
click at [354, 216] on h1 "Nutritional Info" at bounding box center [862, 206] width 1343 height 27
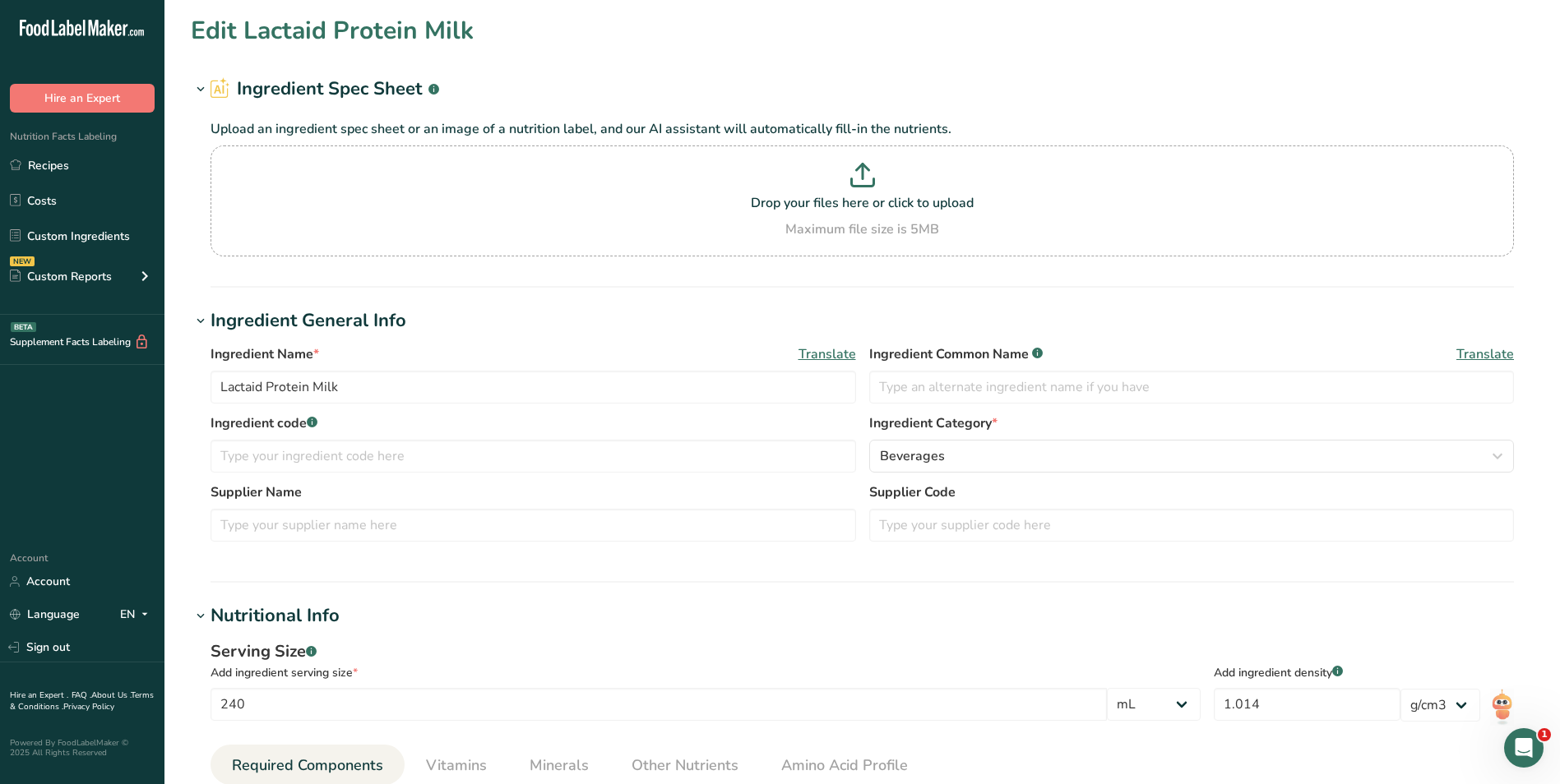
scroll to position [0, 0]
click at [812, 47] on div "Edit Lactaid Protein Milk" at bounding box center [862, 32] width 1343 height 37
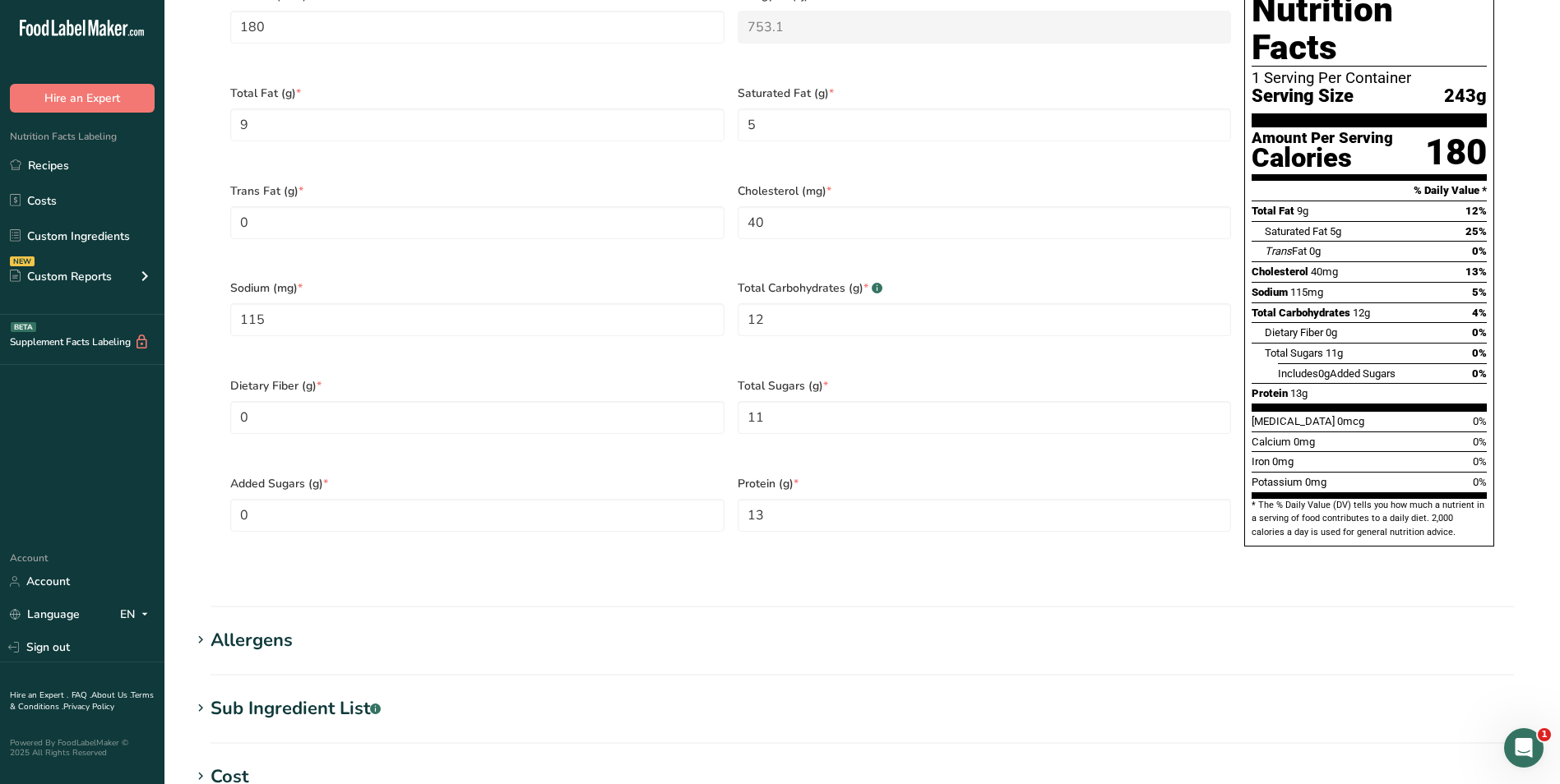
scroll to position [740, 0]
